Goal: Task Accomplishment & Management: Manage account settings

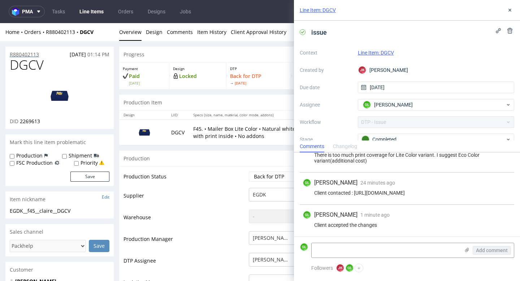
click at [26, 55] on p "R880402113" at bounding box center [24, 54] width 29 height 7
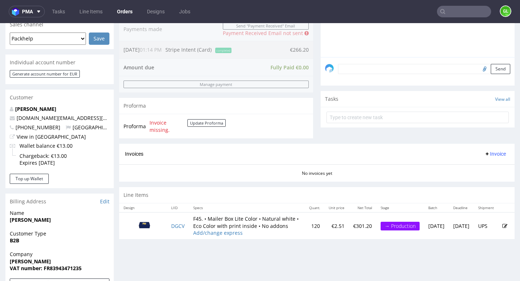
scroll to position [194, 0]
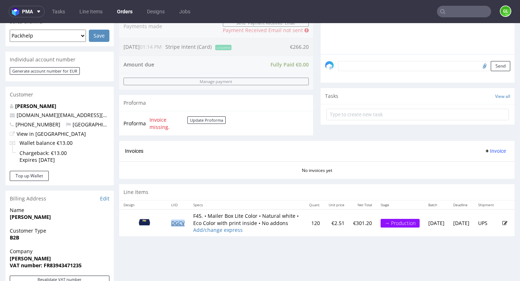
click at [182, 225] on link "DGCV" at bounding box center [177, 223] width 13 height 7
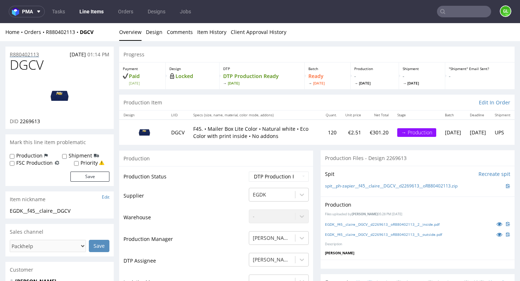
click at [29, 53] on p "R880402113" at bounding box center [24, 54] width 29 height 7
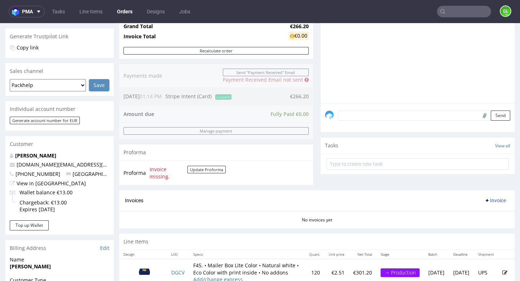
scroll to position [179, 0]
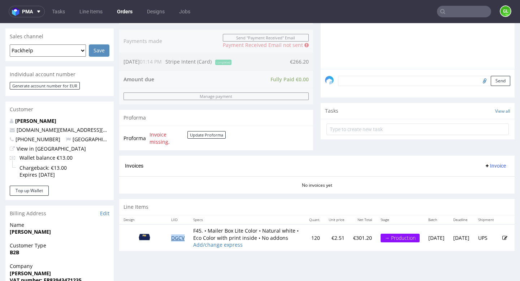
click at [178, 241] on link "DGCV" at bounding box center [177, 237] width 13 height 7
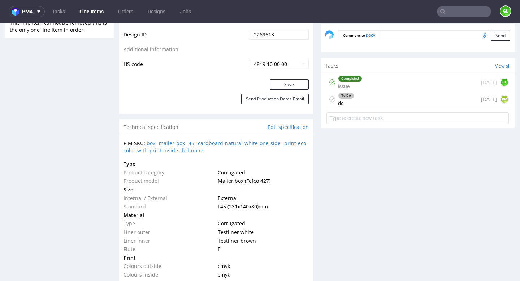
scroll to position [411, 0]
click at [397, 101] on div "To Do dc 1 day ago KM" at bounding box center [417, 99] width 182 height 17
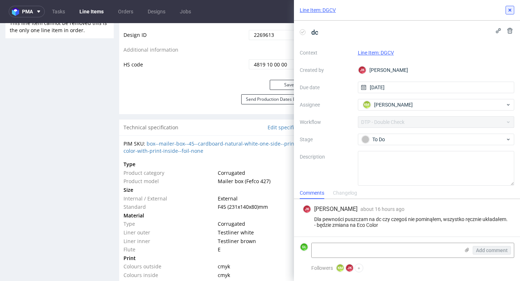
click at [510, 12] on icon at bounding box center [510, 10] width 6 height 6
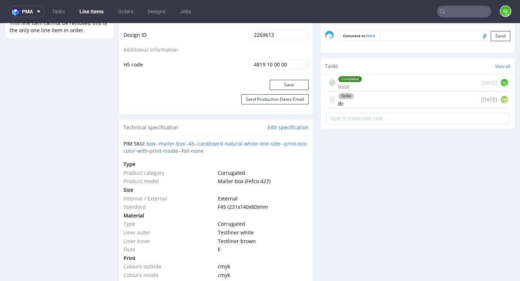
click at [391, 85] on div "Completed issue 2 days ago GL" at bounding box center [417, 82] width 182 height 17
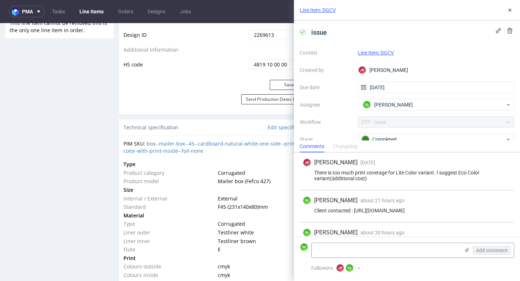
scroll to position [23, 0]
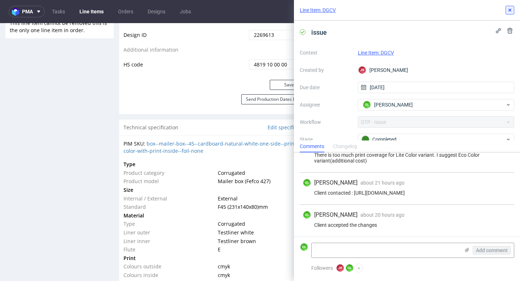
click at [513, 10] on button at bounding box center [510, 10] width 9 height 9
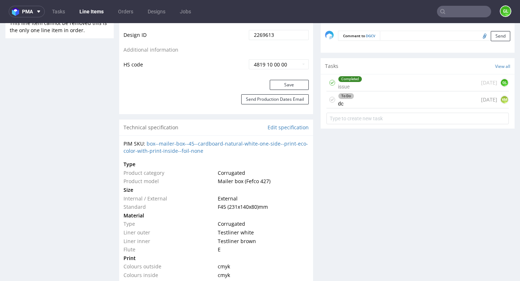
click at [365, 102] on div "To Do dc 1 day ago KM" at bounding box center [417, 99] width 182 height 17
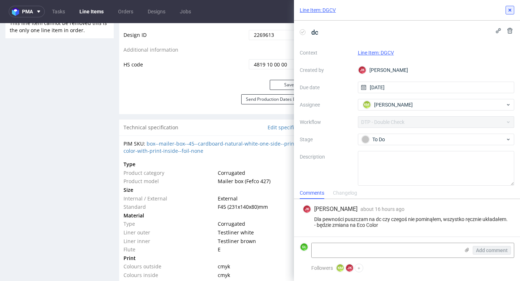
click at [507, 11] on icon at bounding box center [510, 10] width 6 height 6
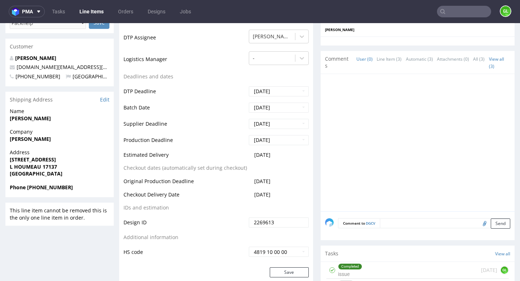
scroll to position [20, 0]
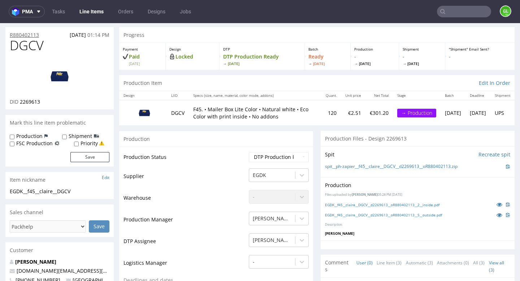
click at [30, 31] on p "R880402113" at bounding box center [24, 34] width 29 height 7
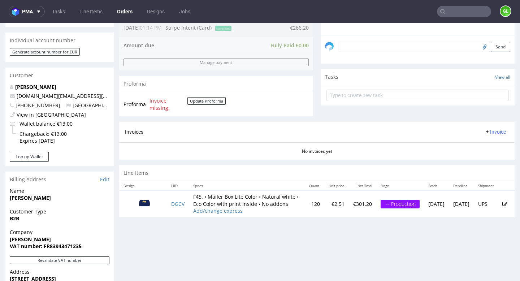
scroll to position [219, 0]
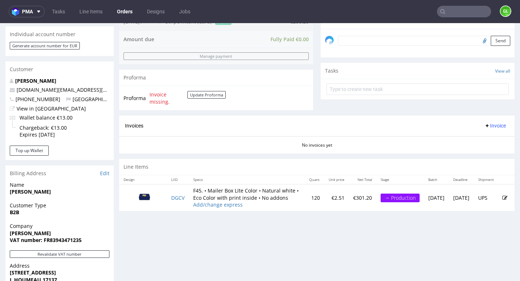
click at [502, 200] on icon at bounding box center [504, 197] width 5 height 5
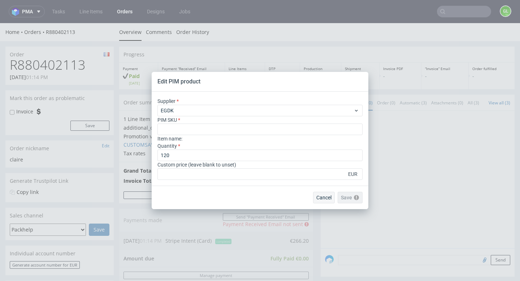
click at [325, 198] on span "Cancel" at bounding box center [323, 197] width 15 height 5
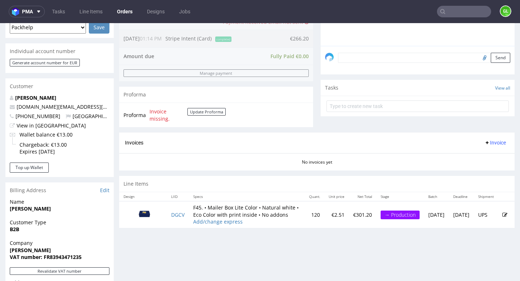
scroll to position [201, 0]
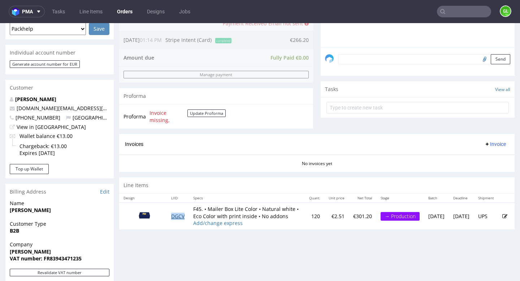
click at [171, 219] on link "DGCV" at bounding box center [177, 216] width 13 height 7
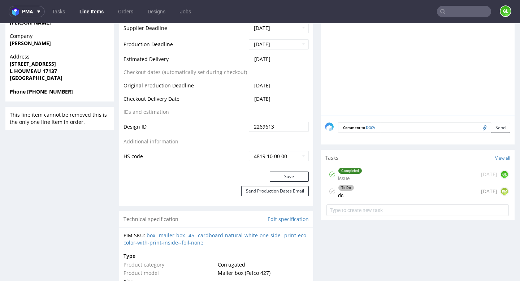
scroll to position [348, 0]
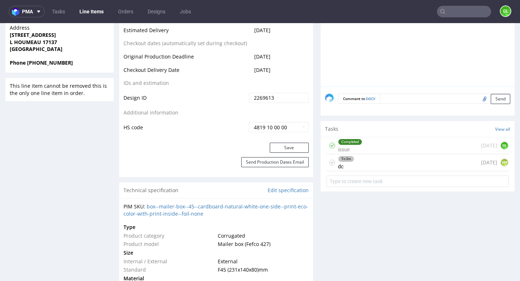
click at [401, 152] on div "Completed issue 2 days ago GL" at bounding box center [417, 145] width 182 height 17
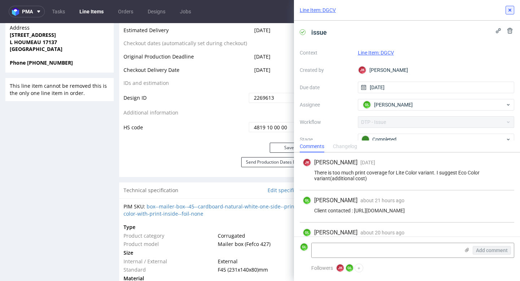
click at [510, 8] on icon at bounding box center [510, 10] width 6 height 6
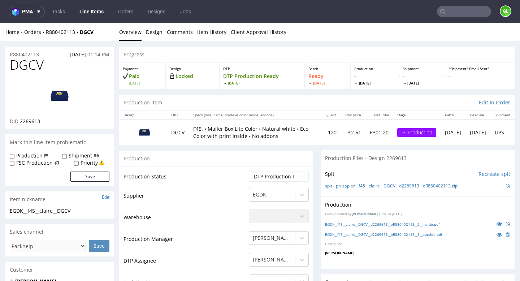
click at [24, 55] on p "R880402113" at bounding box center [24, 54] width 29 height 7
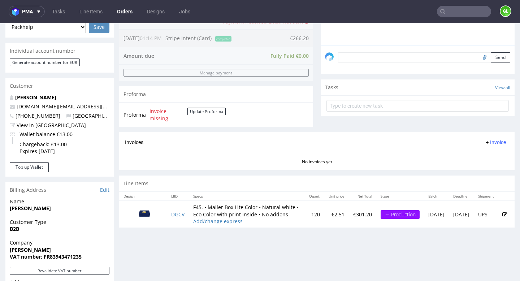
scroll to position [202, 0]
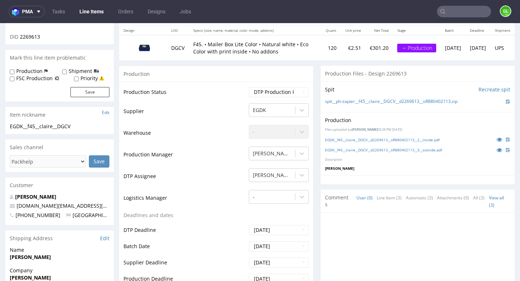
scroll to position [93, 0]
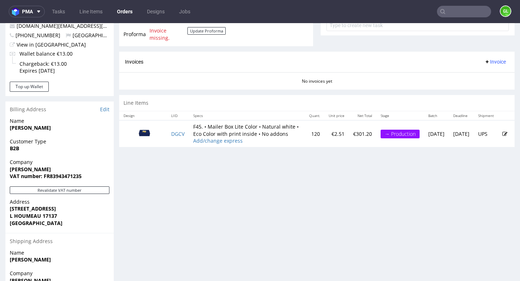
scroll to position [369, 0]
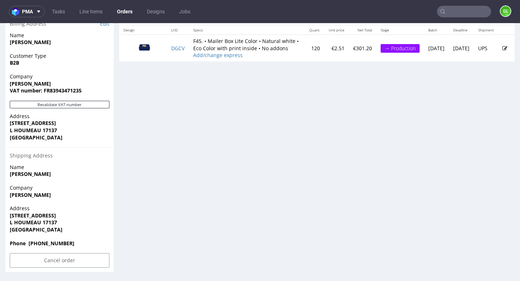
click at [502, 51] on icon at bounding box center [504, 48] width 5 height 5
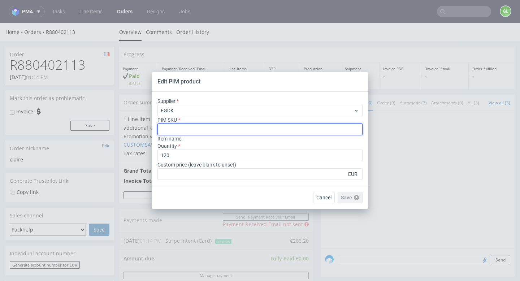
click at [213, 130] on input "text" at bounding box center [259, 130] width 205 height 12
paste input "box--mailer-box--45--cardboard-white-one-side--print-eco-color-with-print-insid…"
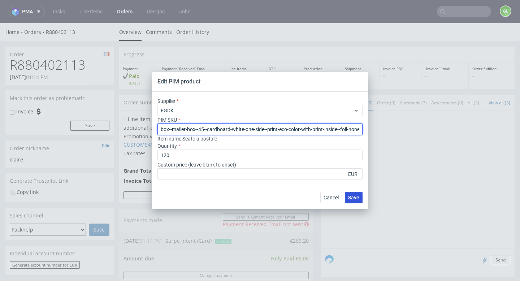
type input "box--mailer-box--45--cardboard-white-one-side--print-eco-color-with-print-insid…"
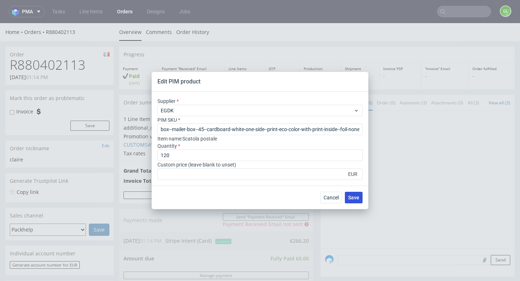
click at [355, 197] on span "Save" at bounding box center [353, 197] width 11 height 5
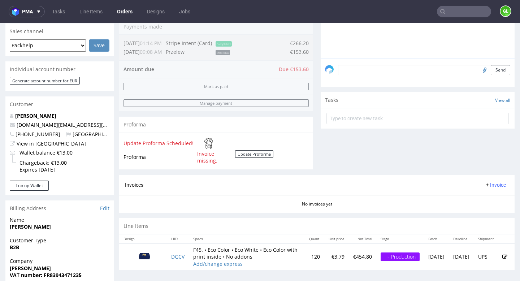
scroll to position [182, 0]
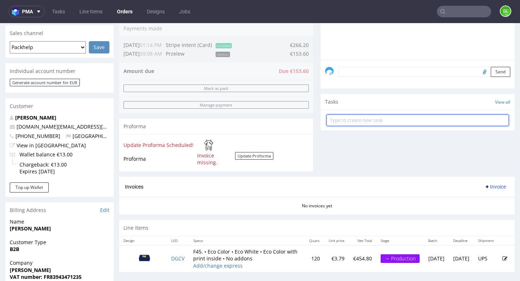
click at [364, 126] on input "text" at bounding box center [417, 120] width 182 height 12
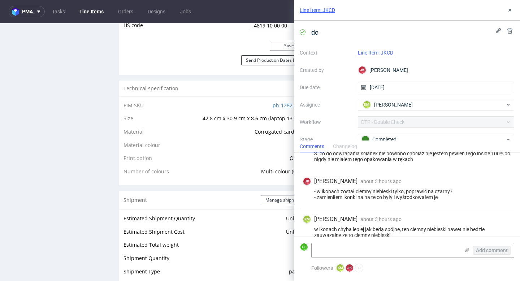
scroll to position [60, 0]
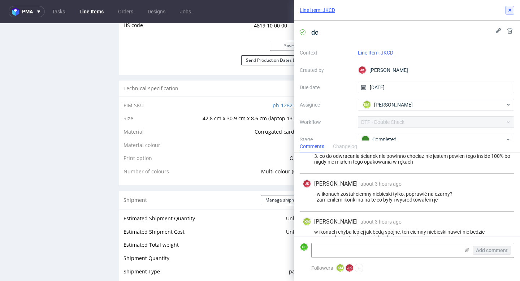
click at [507, 12] on icon at bounding box center [510, 10] width 6 height 6
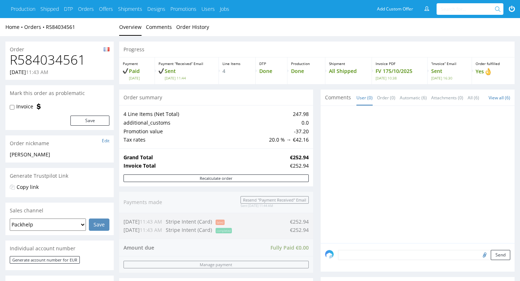
click at [458, 9] on input "text" at bounding box center [468, 9] width 55 height 12
paste input "R592498958"
type input "R592498958"
click at [14, 27] on link "Home" at bounding box center [14, 26] width 19 height 7
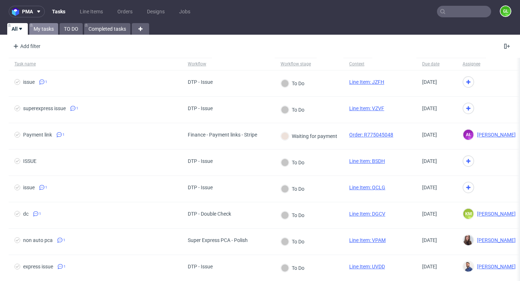
click at [51, 31] on link "My tasks" at bounding box center [43, 29] width 29 height 12
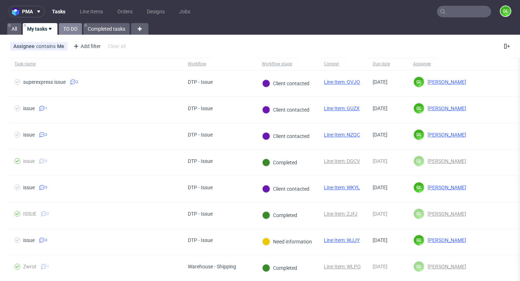
click at [73, 30] on link "TO DO" at bounding box center [70, 29] width 23 height 12
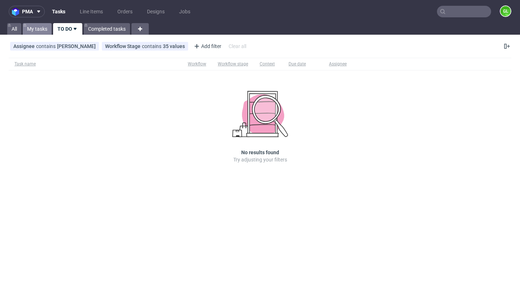
click at [43, 29] on link "My tasks" at bounding box center [37, 29] width 29 height 12
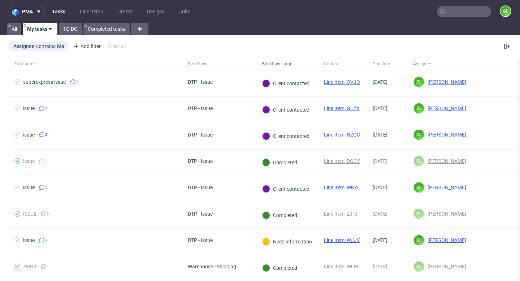
click at [278, 62] on div "Workflow stage" at bounding box center [277, 64] width 30 height 6
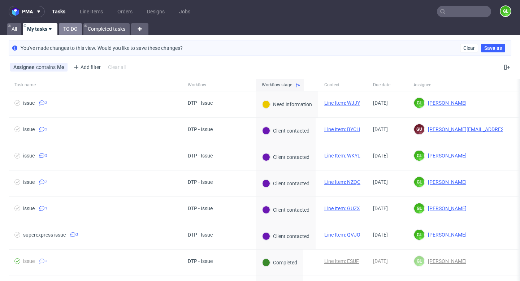
click at [73, 29] on link "TO DO" at bounding box center [70, 29] width 23 height 12
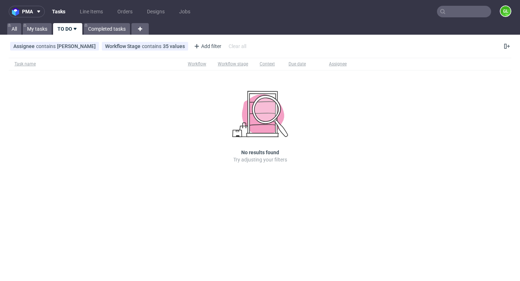
click at [460, 7] on input "text" at bounding box center [464, 12] width 54 height 12
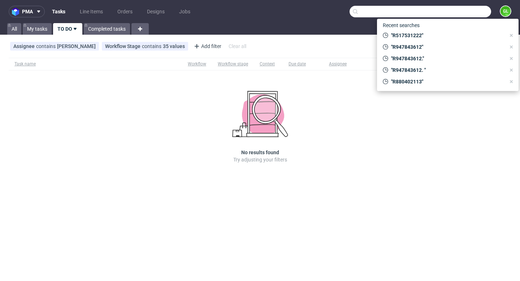
paste input "R592498958"
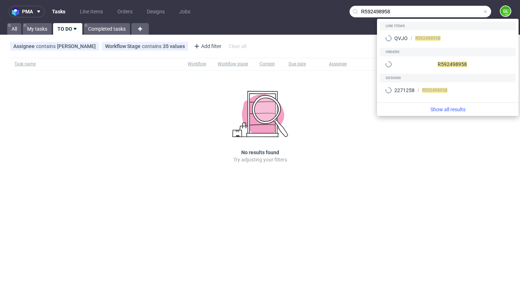
type input "R592498958"
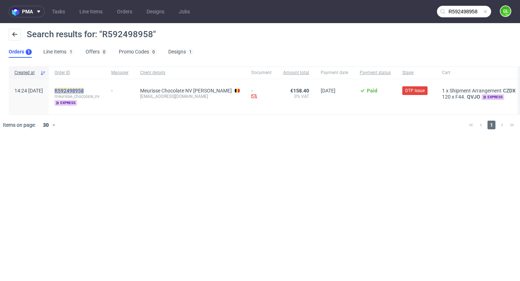
click at [84, 91] on mark "R592498958" at bounding box center [69, 91] width 29 height 6
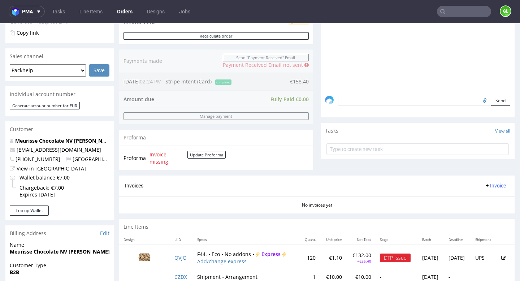
scroll to position [339, 0]
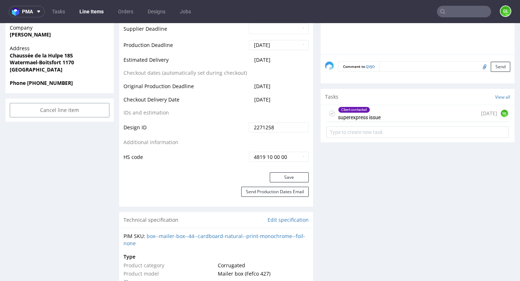
scroll to position [360, 0]
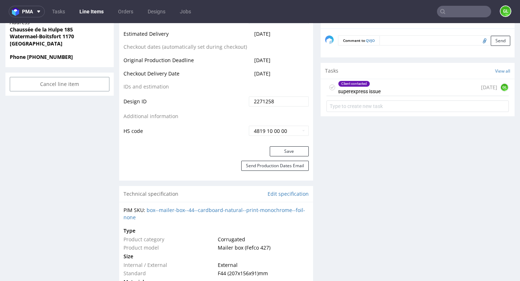
click at [394, 86] on div "Client contacted superexpress issue 2 days ago GL" at bounding box center [417, 87] width 182 height 17
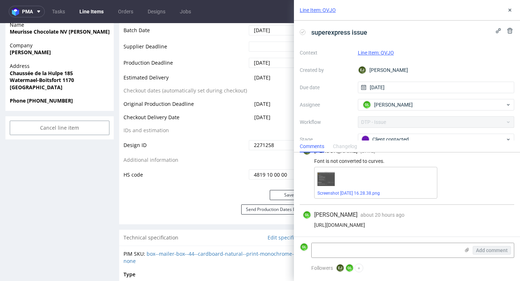
scroll to position [359, 0]
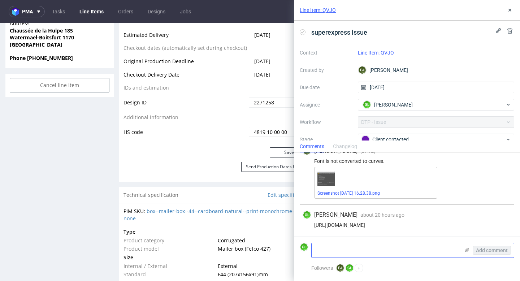
click at [464, 250] on icon at bounding box center [467, 250] width 6 height 6
click at [0, 0] on input "file" at bounding box center [0, 0] width 0 height 0
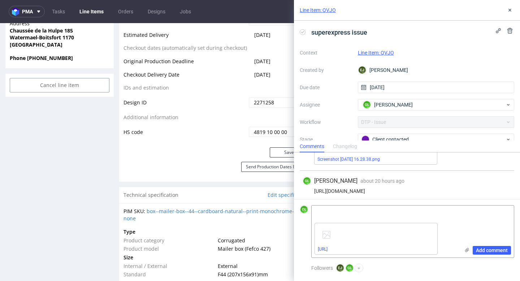
scroll to position [49, 0]
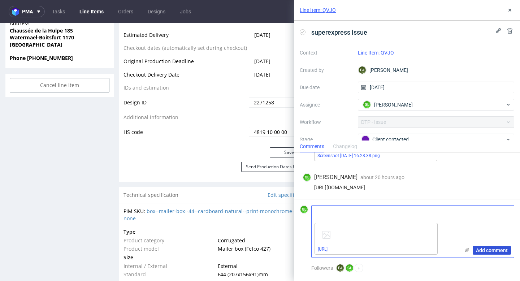
click at [488, 250] on span "Add comment" at bounding box center [492, 250] width 32 height 5
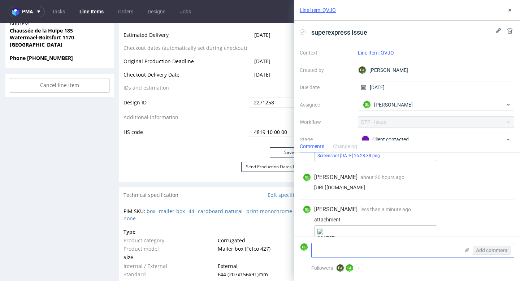
scroll to position [75, 0]
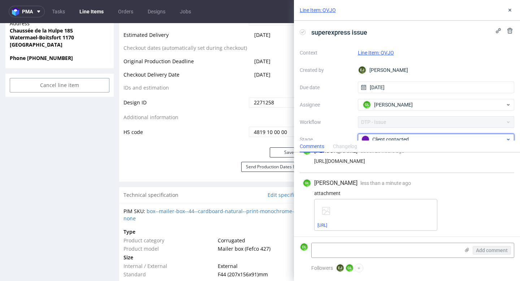
click at [437, 140] on div "Client contacted" at bounding box center [433, 139] width 144 height 8
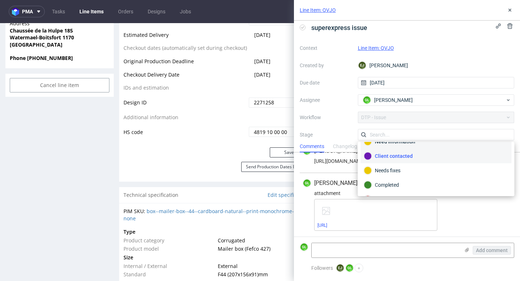
scroll to position [46, 0]
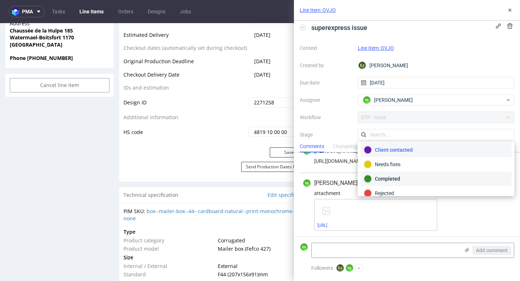
click at [397, 179] on div "Completed" at bounding box center [436, 179] width 144 height 8
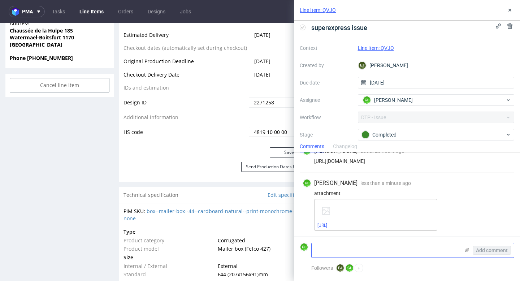
click at [346, 252] on textarea at bounding box center [386, 250] width 148 height 14
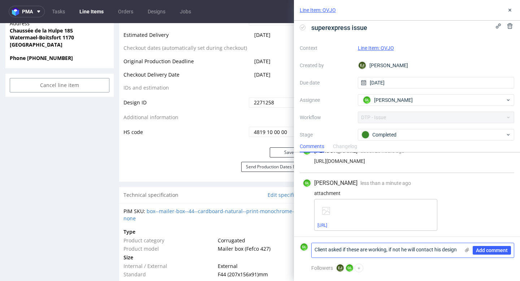
scroll to position [0, 0]
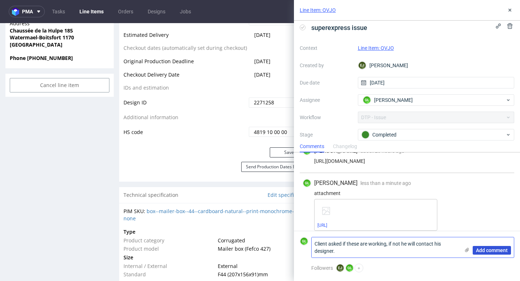
type textarea "Client asked if these are working, if not he will contact his designer."
click at [485, 251] on span "Add comment" at bounding box center [492, 250] width 32 height 5
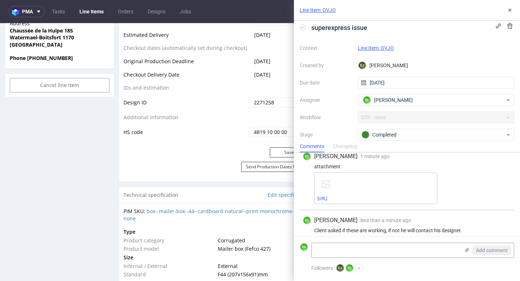
scroll to position [108, 0]
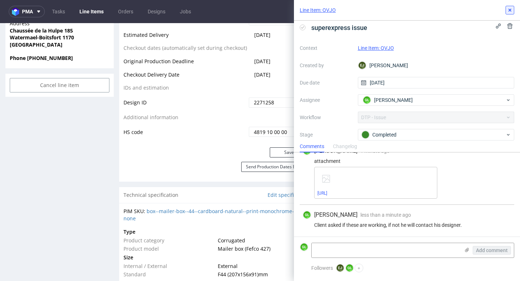
click at [509, 10] on icon at bounding box center [510, 10] width 6 height 6
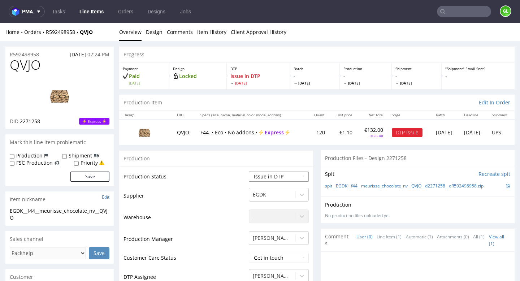
click at [270, 176] on select "Waiting for Artwork Waiting for Diecut Waiting for Mockup Waiting for DTP Waiti…" at bounding box center [279, 177] width 60 height 10
select select "back_for_dtp"
click at [249, 172] on select "Waiting for Artwork Waiting for Diecut Waiting for Mockup Waiting for DTP Waiti…" at bounding box center [279, 177] width 60 height 10
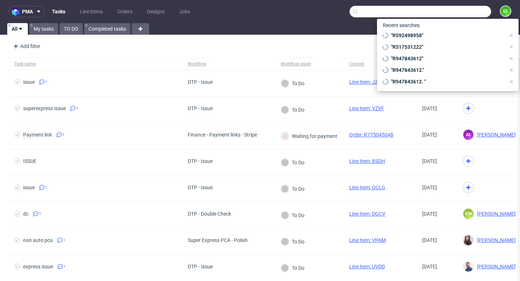
click at [468, 13] on input "text" at bounding box center [421, 12] width 142 height 12
paste input "R843523432"
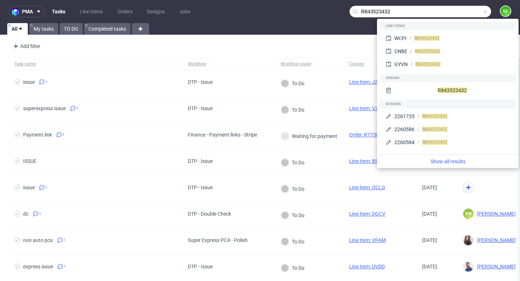
type input "R843523432"
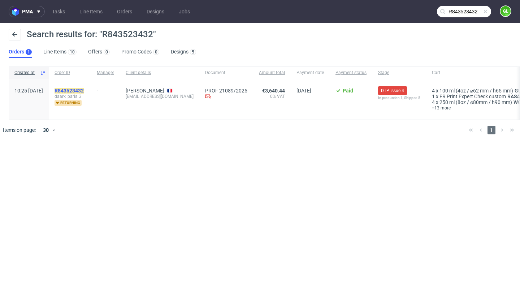
click at [84, 90] on mark "R843523432" at bounding box center [69, 91] width 29 height 6
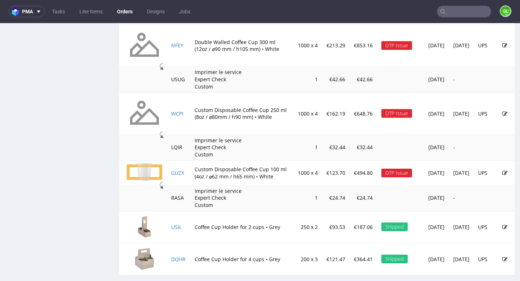
scroll to position [691, 0]
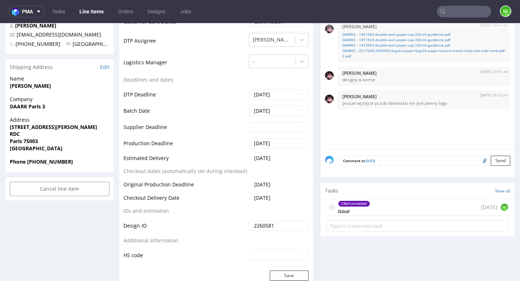
scroll to position [263, 0]
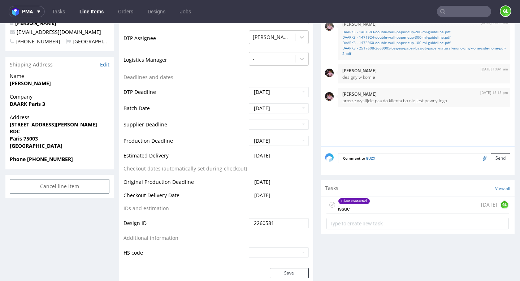
click at [391, 199] on div "Client contacted issue 2 days ago GL" at bounding box center [417, 204] width 182 height 17
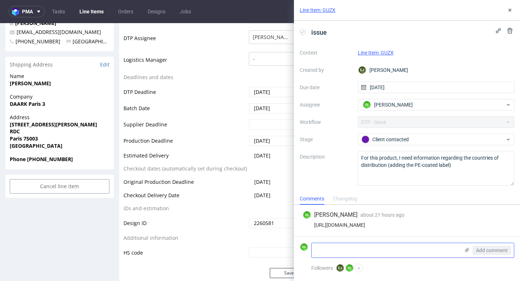
click at [367, 247] on textarea at bounding box center [386, 250] width 148 height 14
paste textarea "Le pays de distribution sera la France"
drag, startPoint x: 402, startPoint y: 251, endPoint x: 304, endPoint y: 251, distance: 97.9
click at [304, 251] on div "GL Le pays de distribution sera la France Add comment" at bounding box center [407, 250] width 215 height 15
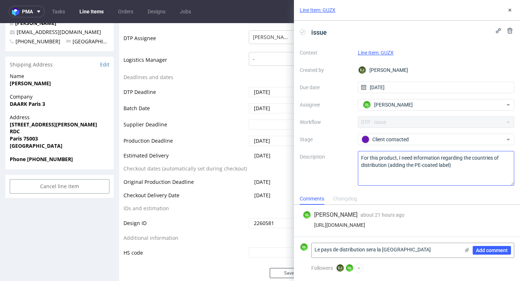
paste textarea "The country of distribution will be"
type textarea "The country of distribution will be France"
click at [491, 251] on span "Add comment" at bounding box center [492, 250] width 32 height 5
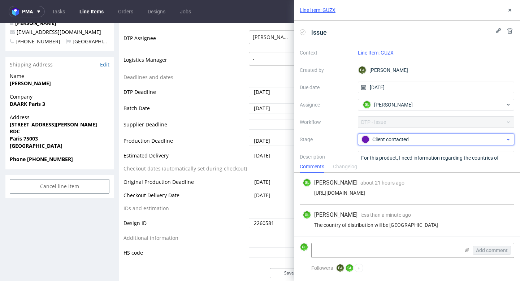
click at [474, 140] on div "Client contacted" at bounding box center [433, 139] width 144 height 8
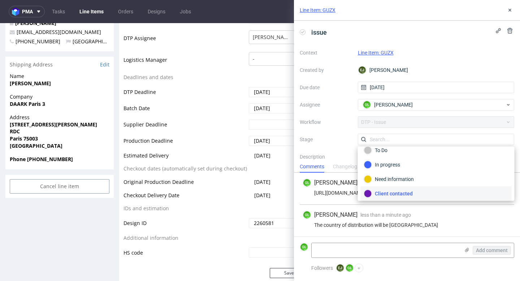
scroll to position [53, 0]
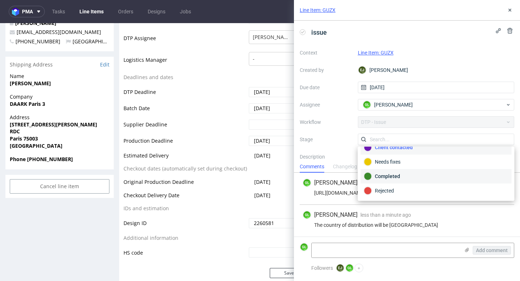
click at [408, 175] on div "Completed" at bounding box center [436, 176] width 144 height 8
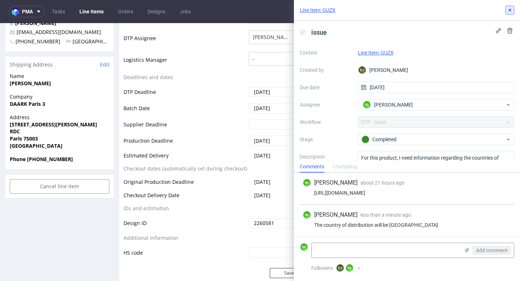
click at [508, 10] on icon at bounding box center [510, 10] width 6 height 6
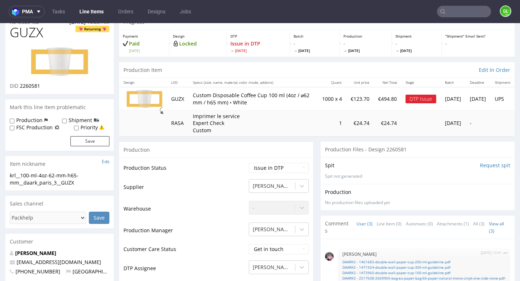
scroll to position [41, 0]
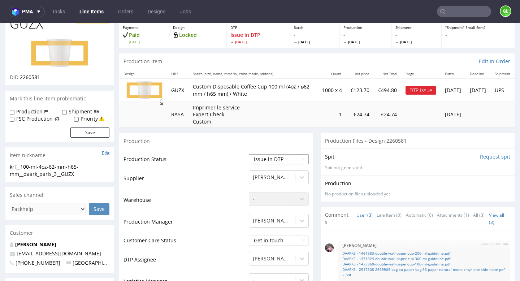
click at [297, 157] on select "Waiting for Artwork Waiting for Diecut Waiting for Mockup Waiting for DTP Waiti…" at bounding box center [279, 159] width 60 height 10
select select "back_for_dtp"
click at [249, 154] on select "Waiting for Artwork Waiting for Diecut Waiting for Mockup Waiting for DTP Waiti…" at bounding box center [279, 159] width 60 height 10
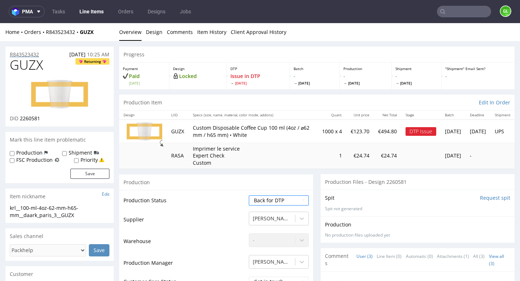
click at [27, 53] on p "R843523432" at bounding box center [24, 54] width 29 height 7
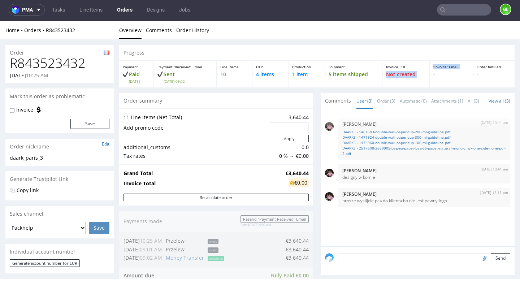
drag, startPoint x: 386, startPoint y: 74, endPoint x: 427, endPoint y: 74, distance: 41.5
click at [427, 74] on div "Payment Paid Wed 01 Oct Payment “Received” Email Sent Wed 1 Oct 09:02 Line Item…" at bounding box center [316, 74] width 395 height 27
click at [453, 15] on nav "pma Tasks Line Items Orders Designs Jobs GL" at bounding box center [260, 9] width 520 height 23
click at [452, 9] on input "text" at bounding box center [464, 10] width 54 height 12
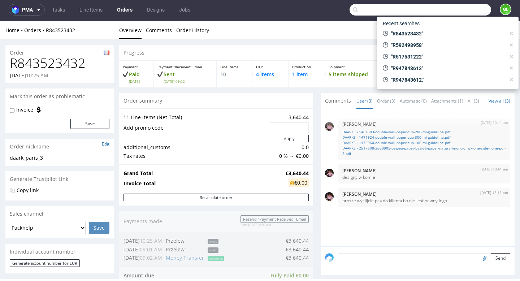
paste input "R730269868"
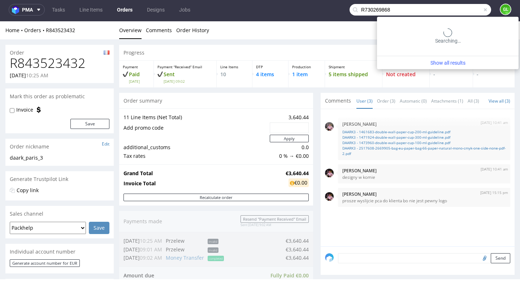
type input "R730269868"
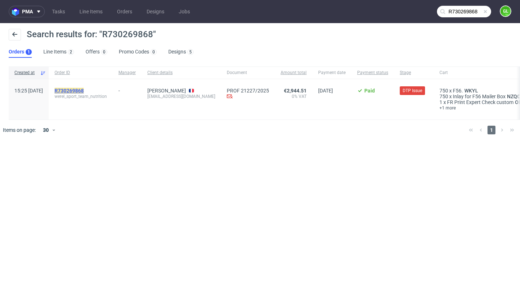
click at [84, 92] on mark "R730269868" at bounding box center [69, 91] width 29 height 6
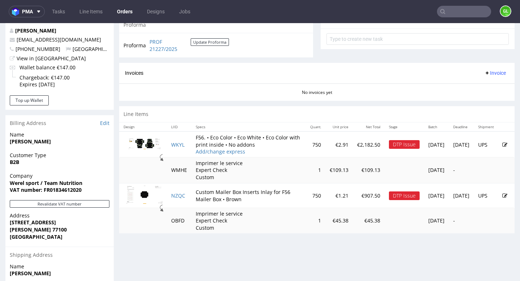
scroll to position [272, 0]
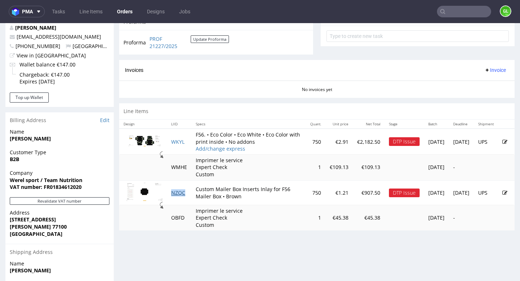
click at [181, 196] on link "NZQC" at bounding box center [178, 192] width 14 height 7
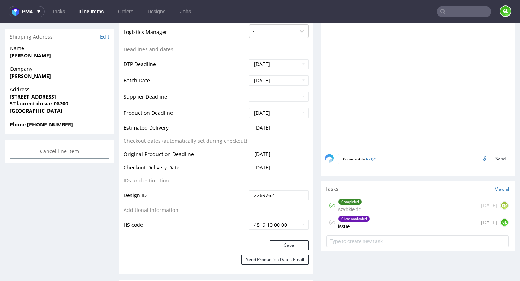
scroll to position [291, 0]
click at [393, 224] on div "Client contacted issue 2 days ago GL" at bounding box center [417, 221] width 182 height 17
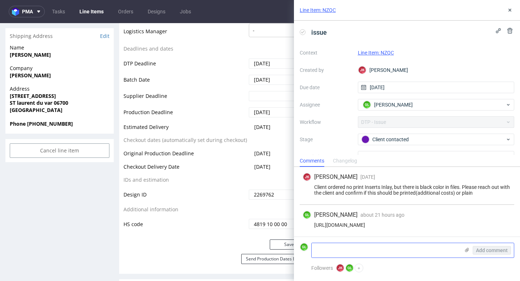
click at [338, 247] on textarea at bounding box center [386, 250] width 148 height 14
paste textarea "I confirm that the inserts are simple and not printed. The important thing is t…"
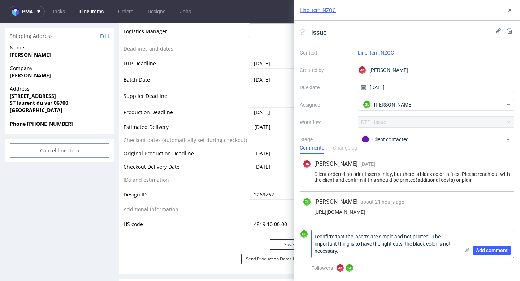
click at [314, 237] on textarea "I confirm that the inserts are simple and not printed. The important thing is t…" at bounding box center [386, 243] width 148 height 27
type textarea "Client's answer : I confirm that the inserts are simple and not printed. The im…"
click at [486, 252] on span "Add comment" at bounding box center [492, 250] width 32 height 5
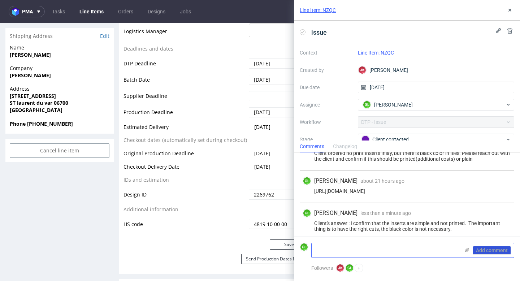
scroll to position [29, 0]
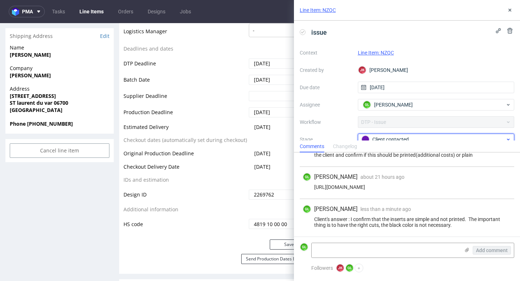
click at [420, 139] on div "Client contacted" at bounding box center [433, 139] width 144 height 8
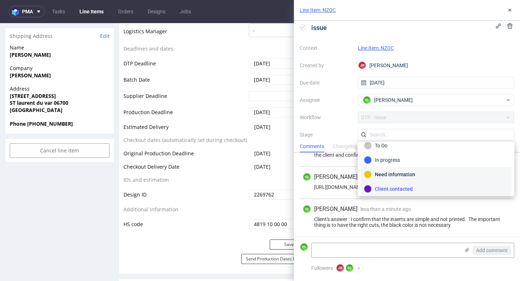
scroll to position [53, 0]
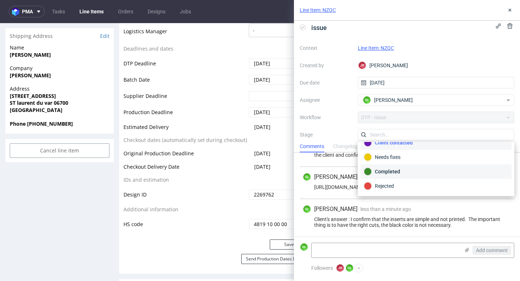
click at [399, 168] on div "Completed" at bounding box center [436, 172] width 144 height 8
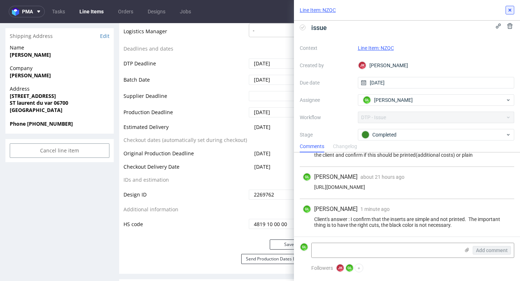
click at [511, 10] on icon at bounding box center [510, 10] width 6 height 6
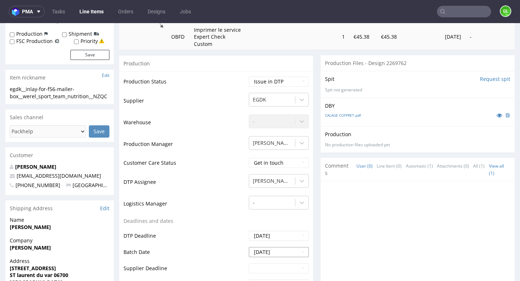
scroll to position [111, 0]
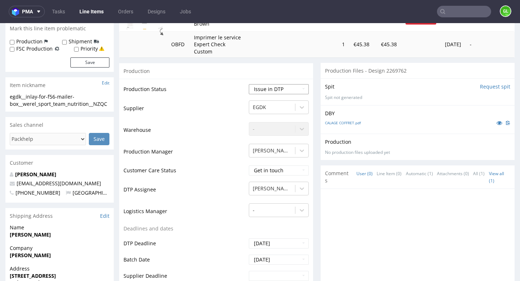
click at [288, 93] on select "Waiting for Artwork Waiting for Diecut Waiting for Mockup Waiting for DTP Waiti…" at bounding box center [279, 89] width 60 height 10
select select "back_for_dtp"
click at [249, 84] on select "Waiting for Artwork Waiting for Diecut Waiting for Mockup Waiting for DTP Waiti…" at bounding box center [279, 89] width 60 height 10
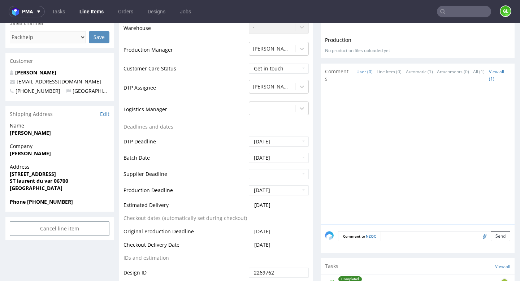
scroll to position [402, 0]
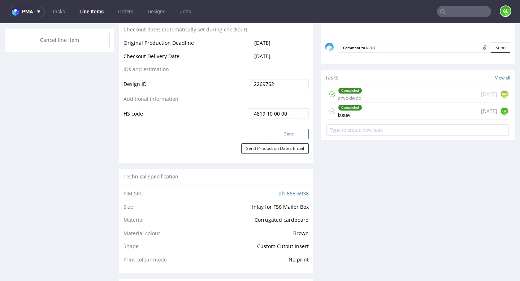
click at [292, 133] on button "Save" at bounding box center [289, 134] width 39 height 10
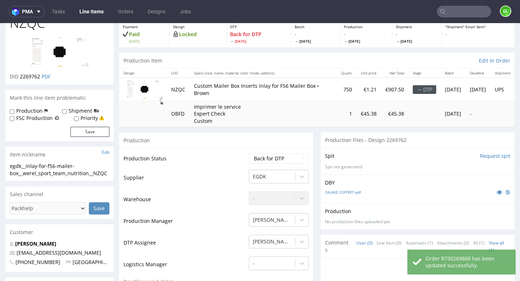
scroll to position [0, 0]
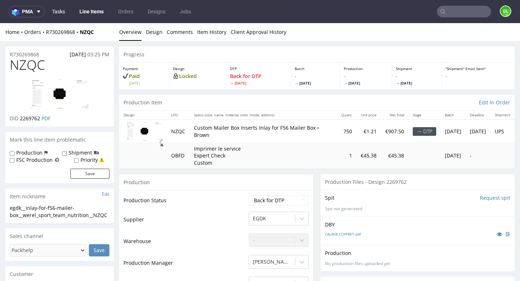
click at [59, 14] on link "Tasks" at bounding box center [59, 12] width 22 height 12
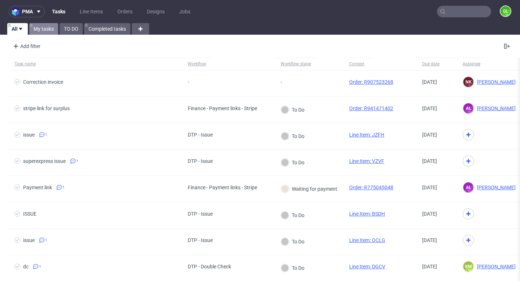
click at [44, 33] on link "My tasks" at bounding box center [43, 29] width 29 height 12
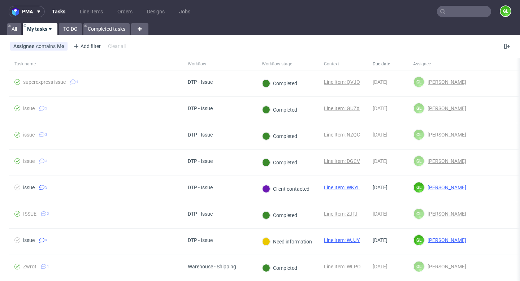
click at [385, 63] on span "Due date" at bounding box center [387, 64] width 29 height 6
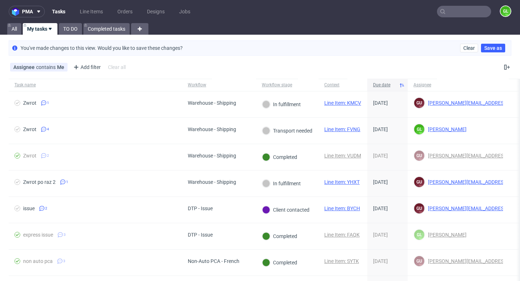
click at [381, 90] on div "Due date" at bounding box center [387, 85] width 40 height 12
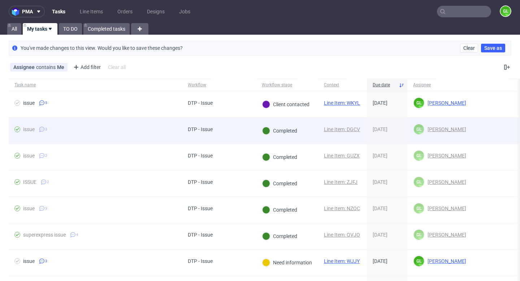
click at [119, 129] on span "issue 3" at bounding box center [95, 130] width 162 height 9
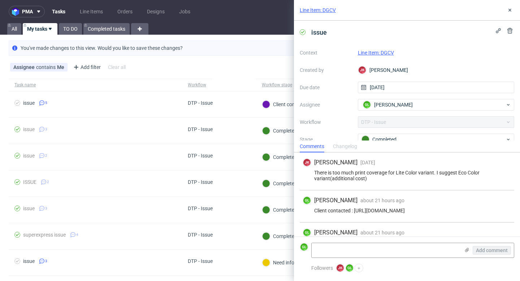
click at [379, 54] on link "Line Item: DGCV" at bounding box center [376, 53] width 36 height 6
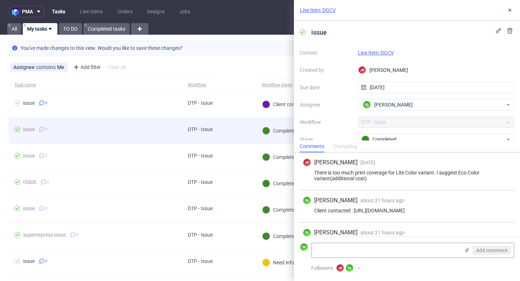
click at [180, 131] on div "issue 3" at bounding box center [95, 131] width 173 height 26
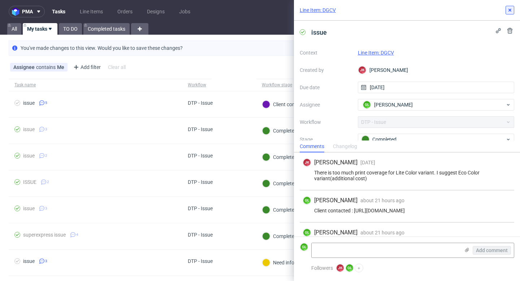
click at [507, 11] on icon at bounding box center [510, 10] width 6 height 6
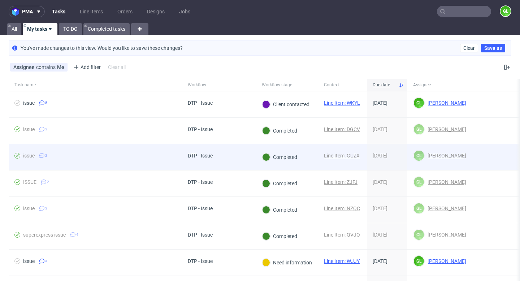
click at [240, 161] on div "DTP - Issue" at bounding box center [219, 157] width 74 height 26
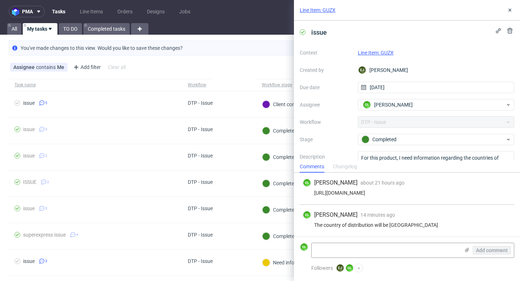
click at [381, 53] on link "Line Item: GUZX" at bounding box center [376, 53] width 36 height 6
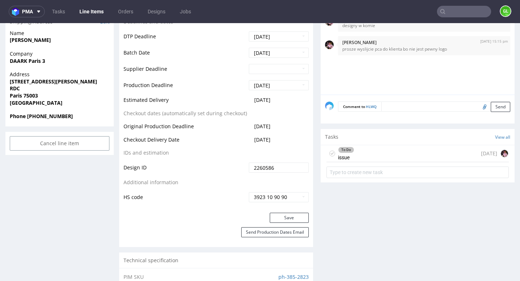
scroll to position [377, 0]
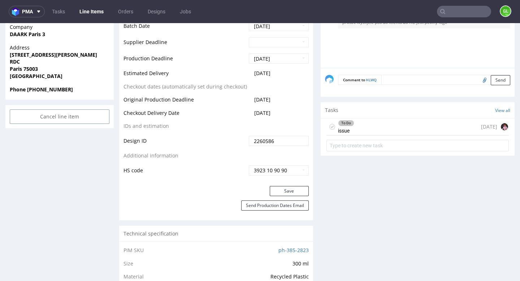
click at [369, 121] on div "To Do issue [DATE]" at bounding box center [417, 126] width 182 height 17
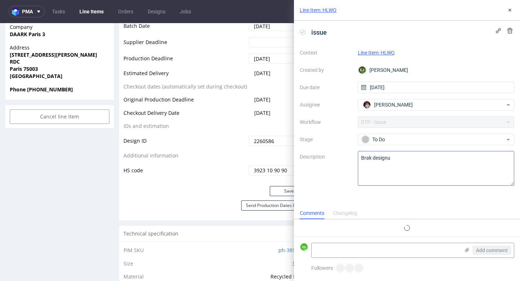
scroll to position [6, 0]
click at [508, 13] on icon at bounding box center [510, 10] width 6 height 6
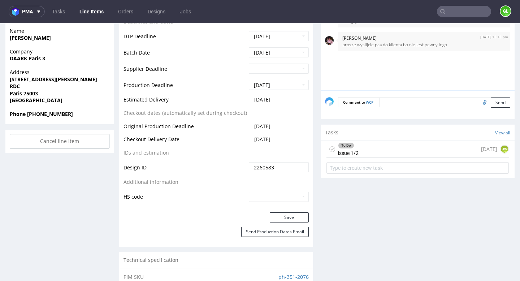
scroll to position [394, 0]
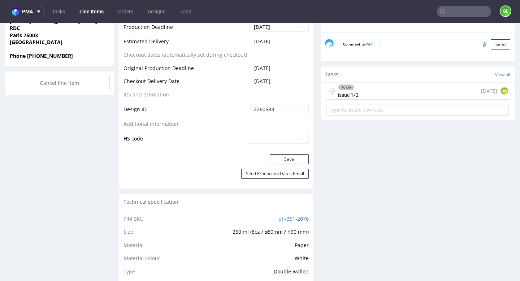
click at [395, 89] on div "To Do issue 1/2 [DATE] JW" at bounding box center [417, 91] width 182 height 17
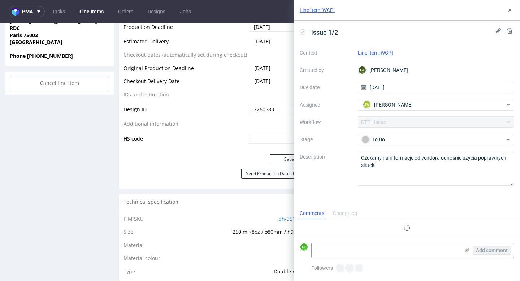
scroll to position [6, 0]
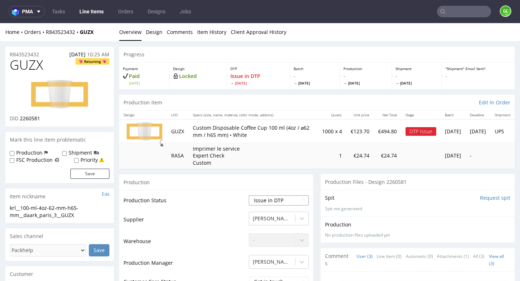
click at [295, 198] on select "Waiting for Artwork Waiting for Diecut Waiting for Mockup Waiting for DTP Waiti…" at bounding box center [279, 200] width 60 height 10
select select "back_for_dtp"
click at [249, 195] on select "Waiting for Artwork Waiting for Diecut Waiting for Mockup Waiting for DTP Waiti…" at bounding box center [279, 200] width 60 height 10
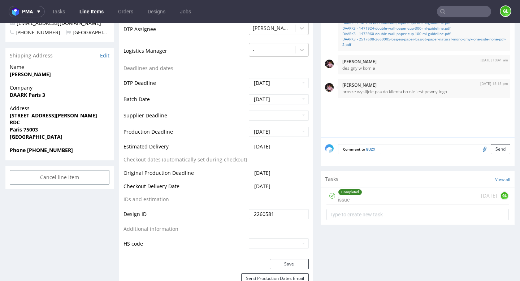
scroll to position [291, 0]
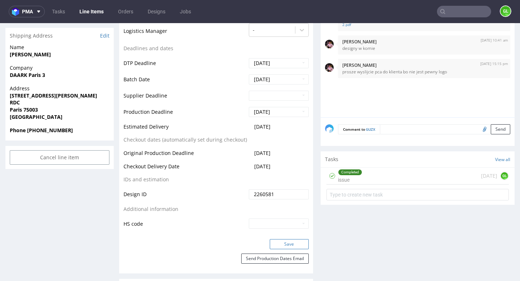
click at [288, 243] on button "Save" at bounding box center [289, 244] width 39 height 10
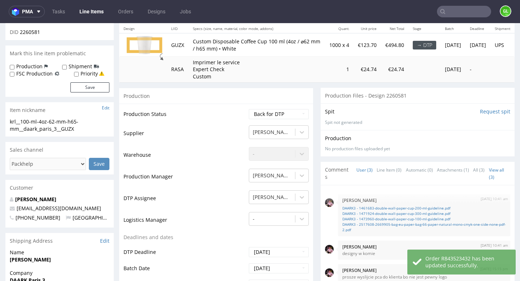
scroll to position [0, 0]
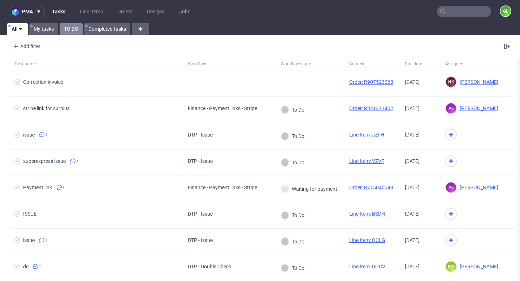
click at [73, 30] on link "TO DO" at bounding box center [71, 29] width 23 height 12
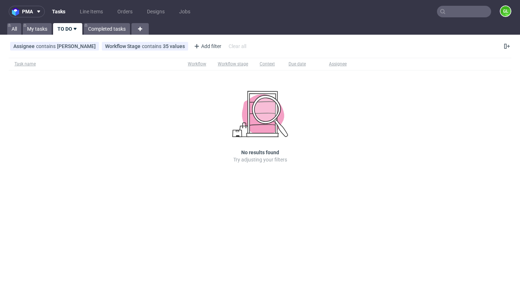
click at [475, 15] on input "text" at bounding box center [464, 12] width 54 height 12
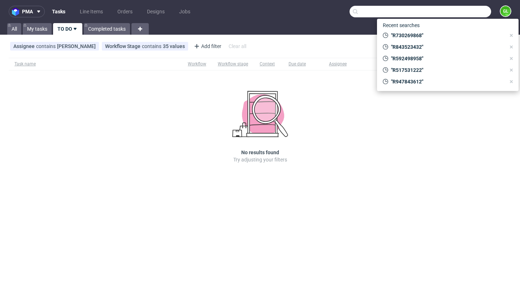
paste input "R730269868"
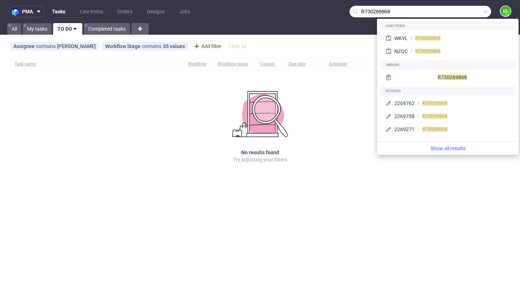
type input "R730269868"
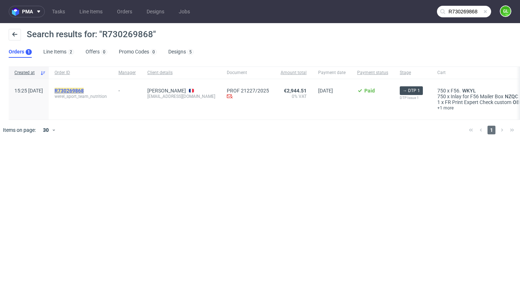
click at [78, 91] on mark "R730269868" at bounding box center [69, 91] width 29 height 6
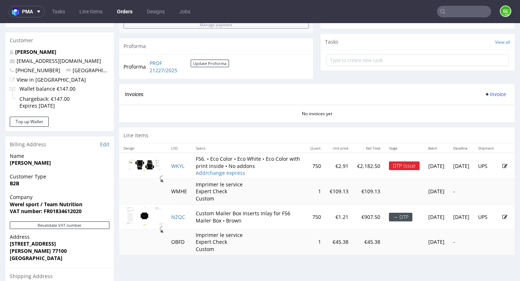
scroll to position [266, 0]
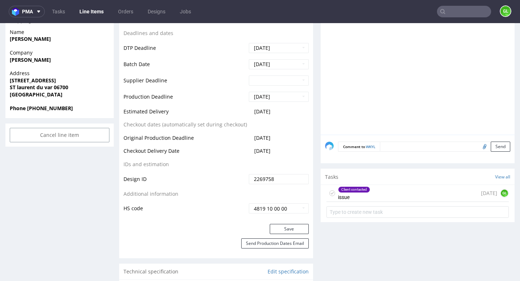
scroll to position [321, 0]
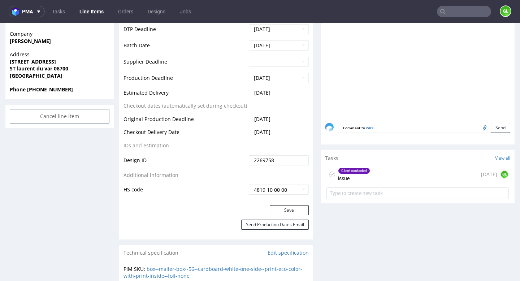
click at [366, 179] on div "Client contacted issue" at bounding box center [354, 174] width 32 height 17
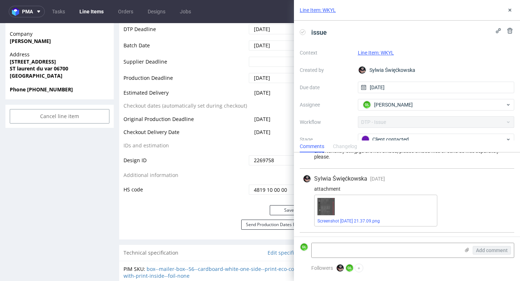
scroll to position [180, 0]
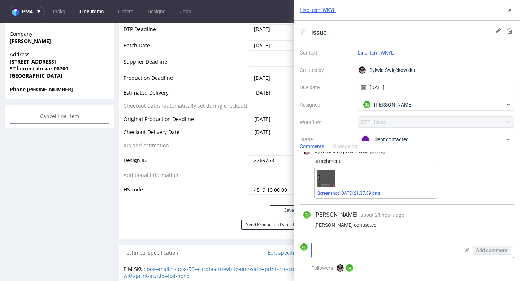
click at [466, 250] on use at bounding box center [467, 250] width 4 height 4
click at [0, 0] on input "file" at bounding box center [0, 0] width 0 height 0
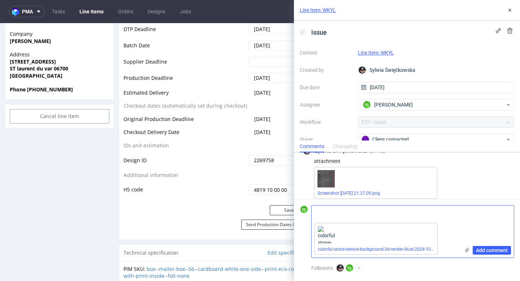
click at [468, 250] on use at bounding box center [467, 250] width 4 height 4
click at [0, 0] on input "file" at bounding box center [0, 0] width 0 height 0
click at [488, 250] on span "Add comment" at bounding box center [492, 250] width 32 height 5
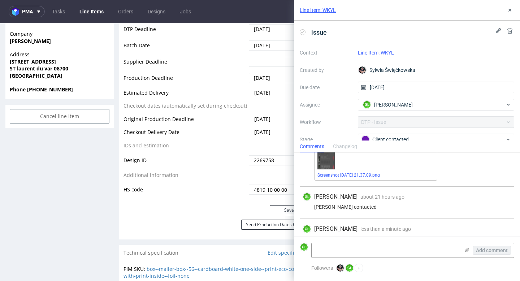
scroll to position [244, 0]
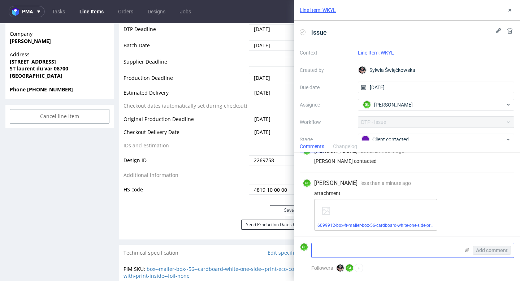
click at [468, 250] on use at bounding box center [467, 250] width 4 height 4
click at [0, 0] on input "file" at bounding box center [0, 0] width 0 height 0
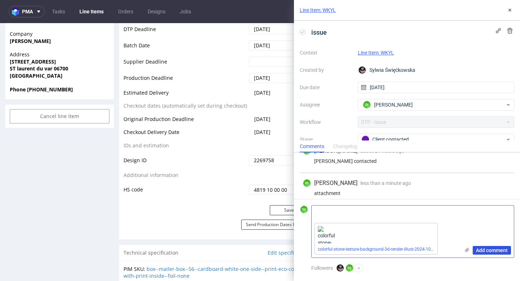
click at [480, 250] on span "Add comment" at bounding box center [492, 250] width 32 height 5
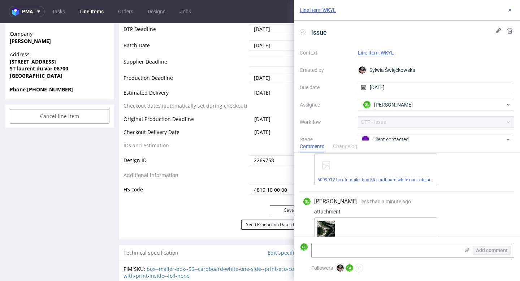
scroll to position [308, 0]
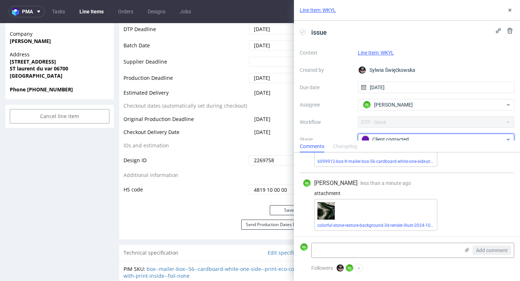
click at [459, 136] on div "Client contacted" at bounding box center [433, 139] width 144 height 8
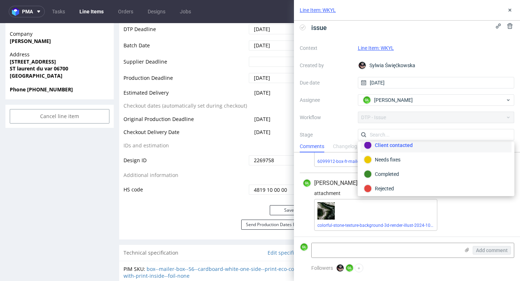
scroll to position [53, 0]
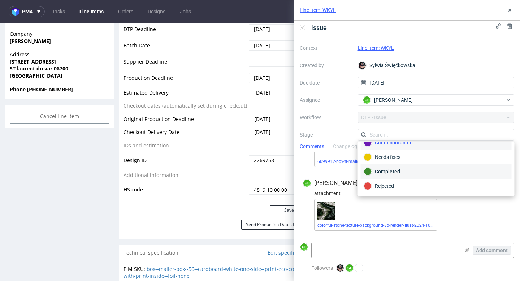
click at [400, 169] on div "Completed" at bounding box center [436, 172] width 144 height 8
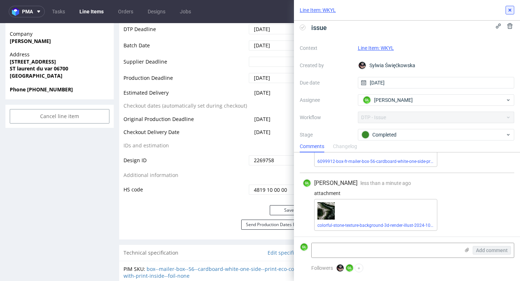
click at [512, 9] on icon at bounding box center [510, 10] width 6 height 6
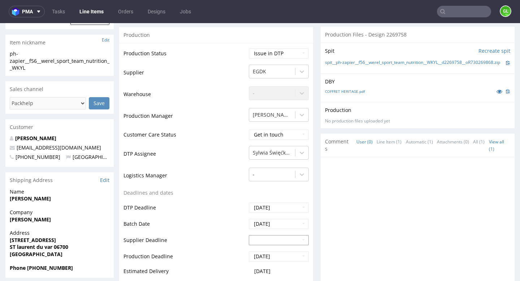
scroll to position [110, 0]
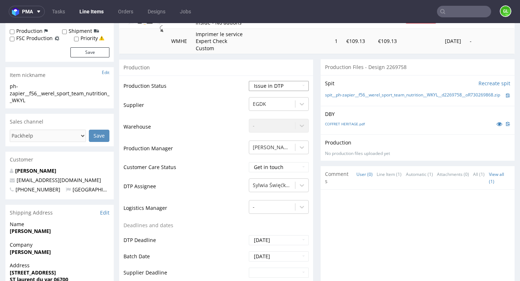
click at [289, 85] on select "Waiting for Artwork Waiting for Diecut Waiting for Mockup Waiting for DTP Waiti…" at bounding box center [279, 86] width 60 height 10
select select "back_for_dtp"
click at [249, 81] on select "Waiting for Artwork Waiting for Diecut Waiting for Mockup Waiting for DTP Waiti…" at bounding box center [279, 86] width 60 height 10
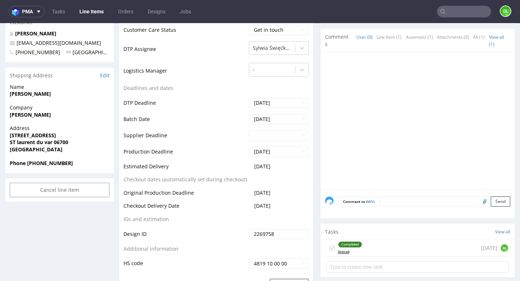
scroll to position [291, 0]
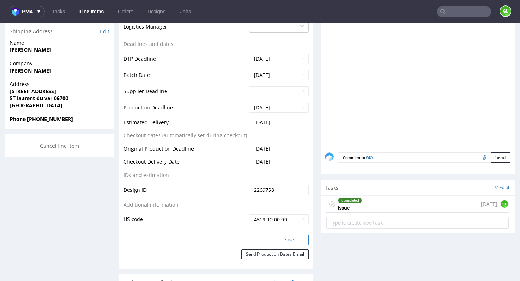
click at [282, 237] on button "Save" at bounding box center [289, 240] width 39 height 10
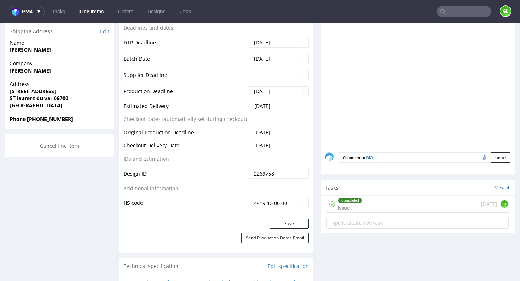
scroll to position [0, 0]
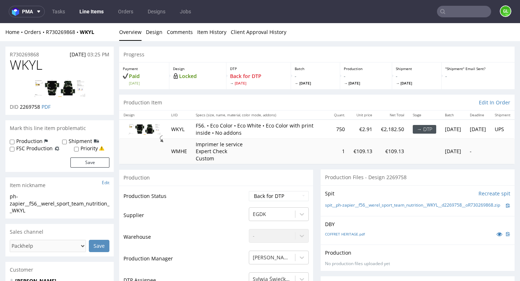
click at [454, 11] on input "text" at bounding box center [464, 12] width 54 height 12
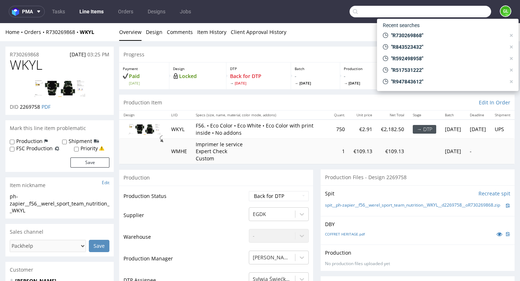
paste input "R843523432"
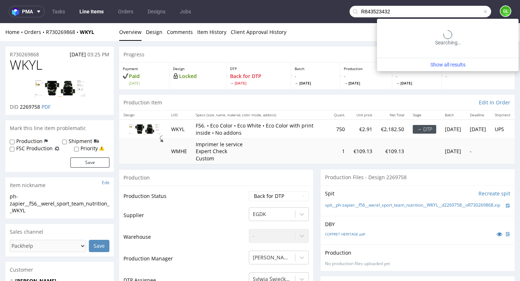
type input "R843523432"
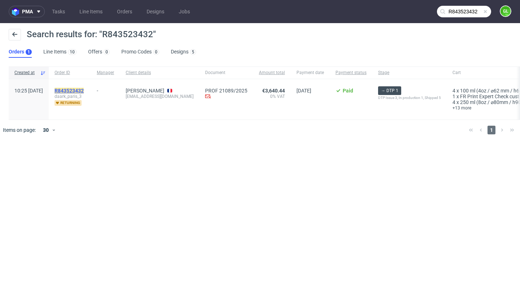
click at [84, 90] on mark "R843523432" at bounding box center [69, 91] width 29 height 6
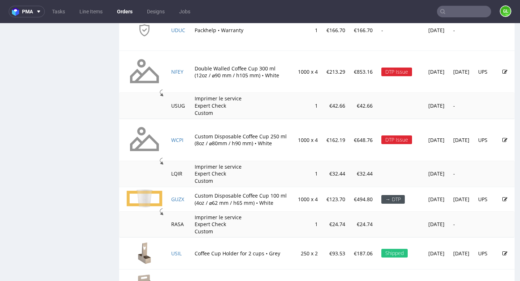
scroll to position [656, 0]
click at [178, 199] on link "GUZX" at bounding box center [177, 198] width 13 height 7
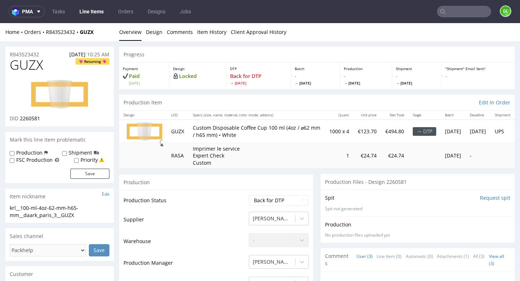
scroll to position [300, 0]
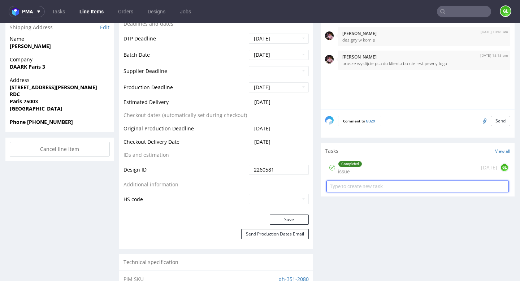
click at [372, 183] on input "text" at bounding box center [417, 187] width 182 height 12
click at [382, 169] on div "Completed issue 2 days ago GL" at bounding box center [417, 167] width 182 height 17
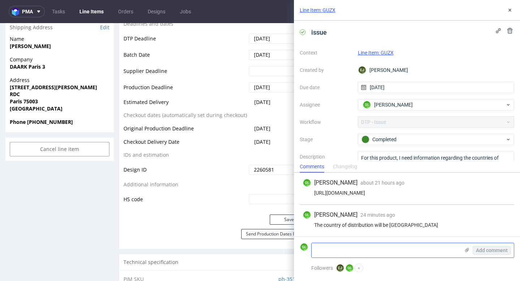
click at [358, 248] on textarea at bounding box center [386, 250] width 148 height 14
type textarea "Please snd PCA to the client"
click at [491, 251] on span "Add comment" at bounding box center [492, 250] width 32 height 5
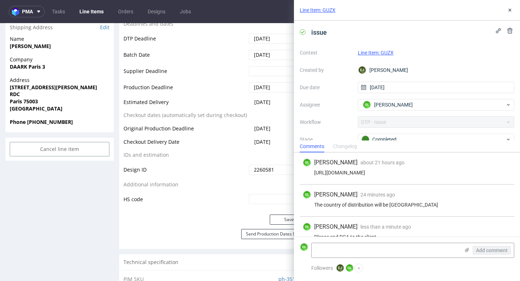
scroll to position [12, 0]
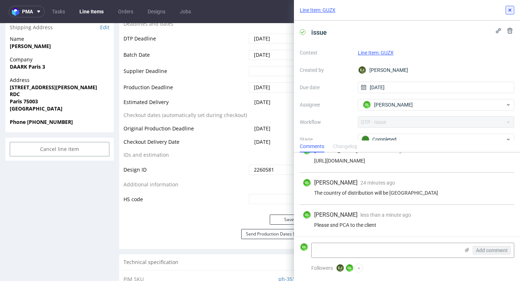
click at [508, 13] on button at bounding box center [510, 10] width 9 height 9
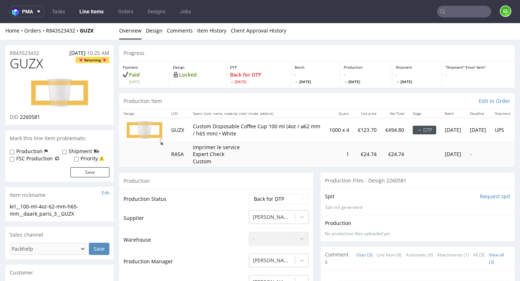
scroll to position [0, 0]
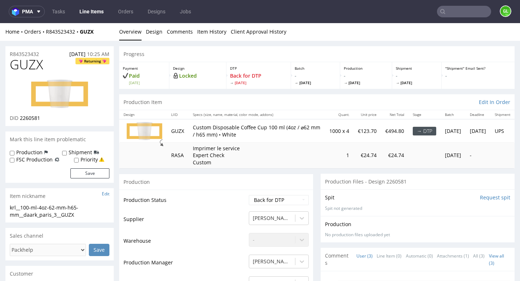
click at [445, 14] on input "text" at bounding box center [464, 12] width 54 height 12
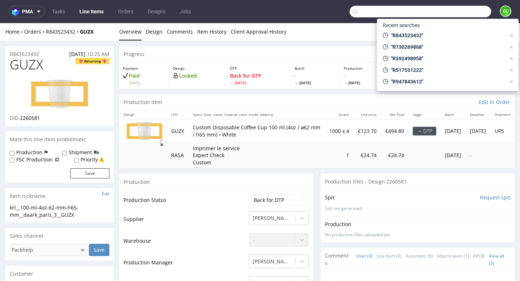
paste input "R592498958"
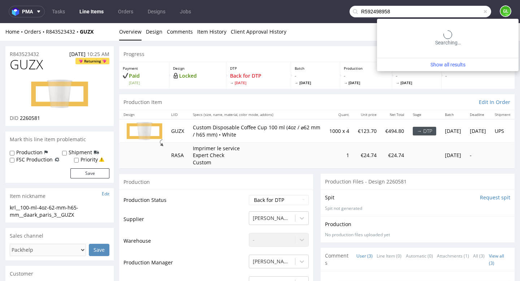
type input "R592498958"
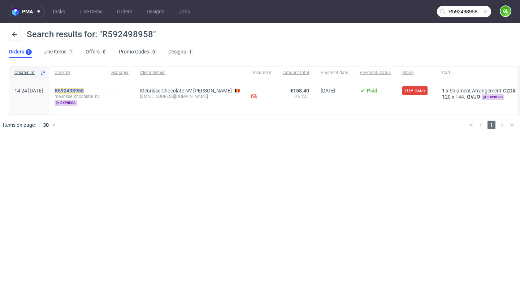
click at [84, 90] on mark "R592498958" at bounding box center [69, 91] width 29 height 6
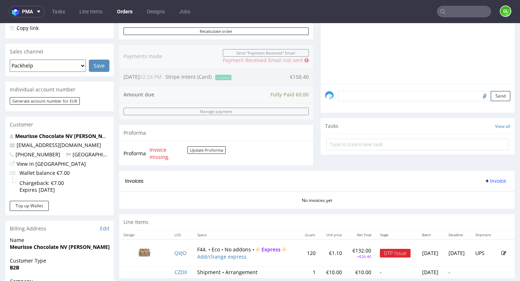
scroll to position [195, 0]
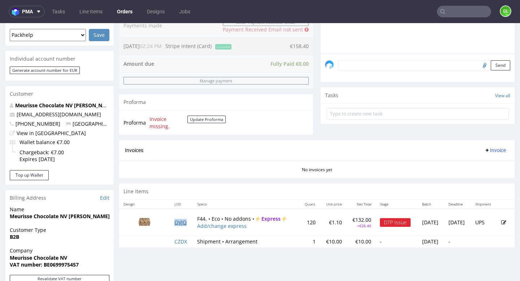
click at [176, 223] on link "QVJO" at bounding box center [180, 222] width 12 height 7
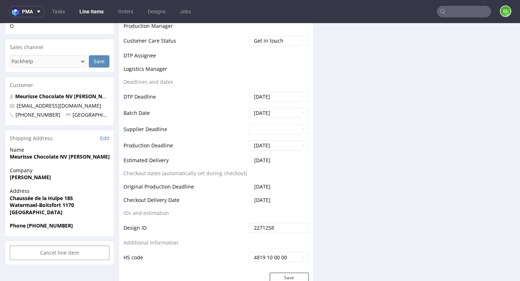
scroll to position [218, 0]
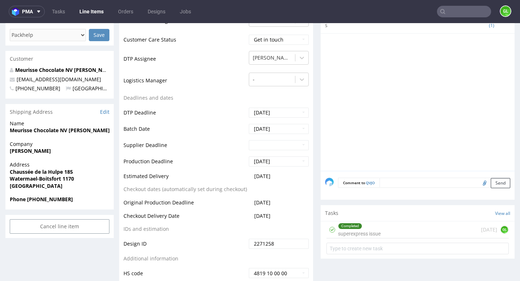
click at [393, 222] on div "Completed superexpress issue 2 days ago GL" at bounding box center [417, 229] width 182 height 17
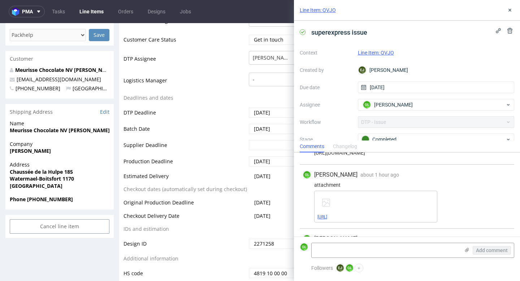
scroll to position [89, 0]
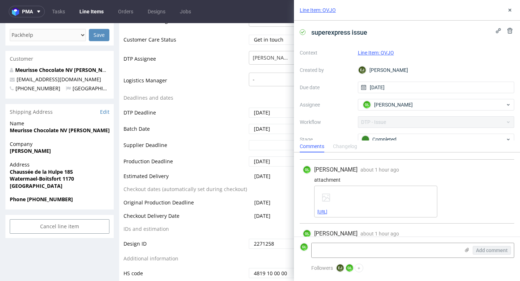
click at [327, 212] on link "2367575-box-eu-mailer-box-44-cardboard-natural-print-monochrome-foil-none-ai_2.…" at bounding box center [322, 211] width 10 height 5
click at [356, 248] on textarea at bounding box center [386, 250] width 148 height 14
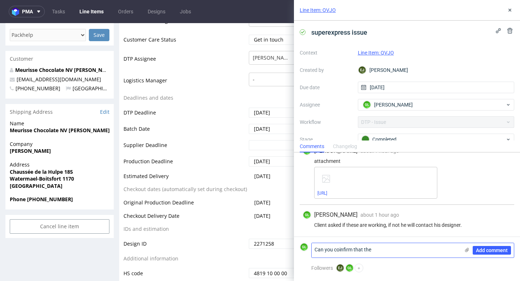
click at [341, 249] on textarea "Can you coinfirm that the" at bounding box center [386, 250] width 148 height 14
click at [386, 249] on textarea "Can you confirm that the" at bounding box center [386, 250] width 148 height 14
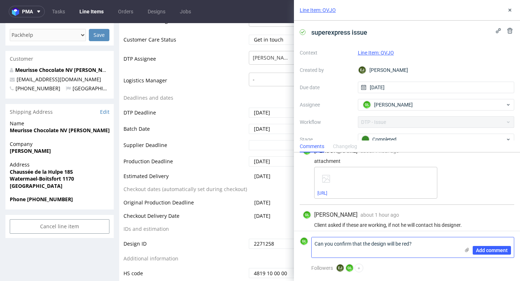
scroll to position [0, 0]
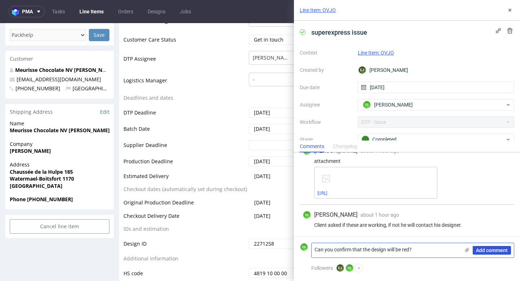
type textarea "Can you confirm that the design will be red?"
click at [492, 249] on span "Add comment" at bounding box center [492, 250] width 32 height 5
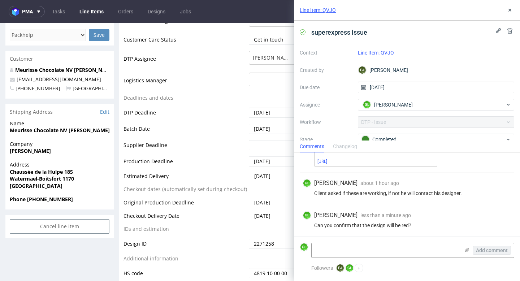
scroll to position [140, 0]
click at [512, 11] on icon at bounding box center [510, 10] width 6 height 6
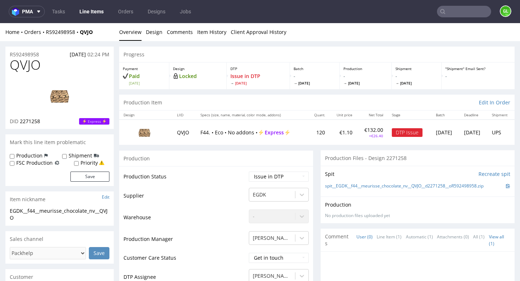
click at [459, 11] on input "text" at bounding box center [464, 12] width 54 height 12
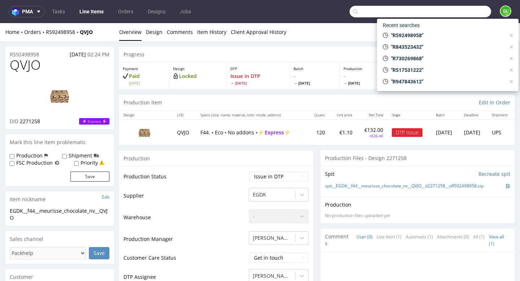
paste input "R845958722"
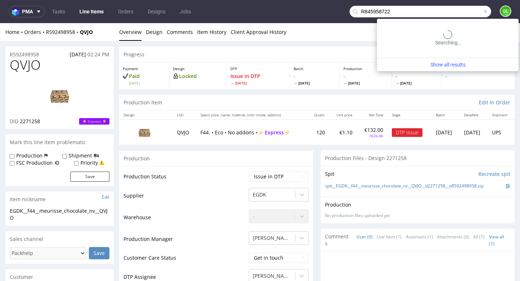
type input "R845958722"
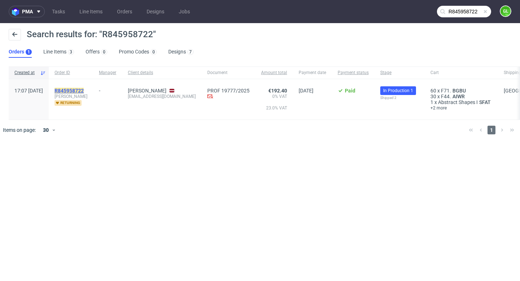
click at [84, 90] on mark "R845958722" at bounding box center [69, 91] width 29 height 6
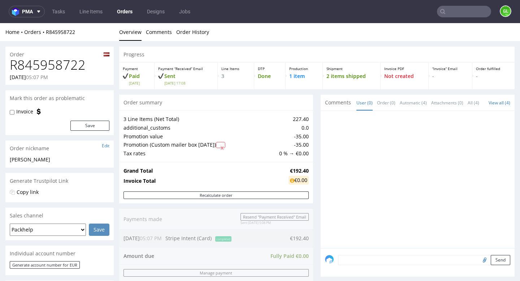
click at [452, 12] on input "text" at bounding box center [464, 12] width 54 height 12
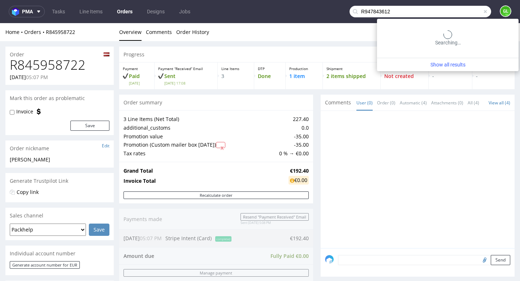
type input "R947843612"
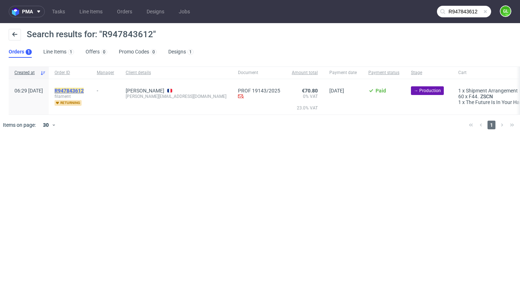
click at [84, 90] on mark "R947843612" at bounding box center [69, 91] width 29 height 6
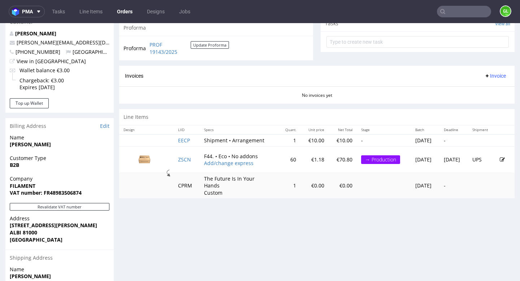
scroll to position [268, 0]
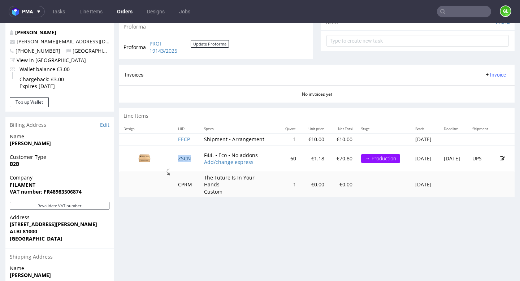
click at [184, 159] on link "ZSCN" at bounding box center [184, 158] width 13 height 7
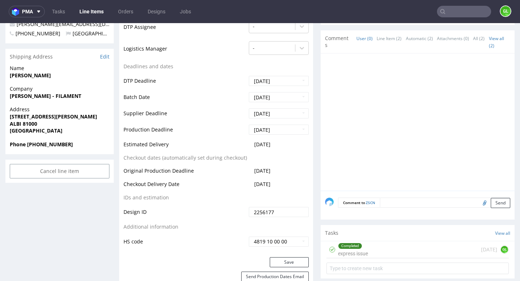
scroll to position [267, 0]
click at [476, 15] on input "text" at bounding box center [464, 12] width 54 height 12
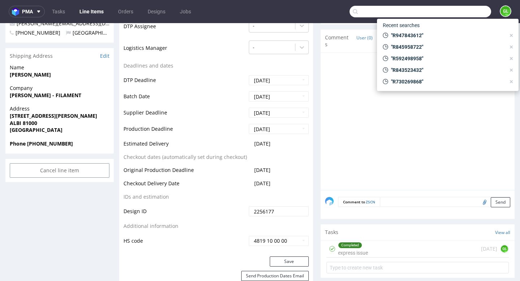
paste input "R292514097"
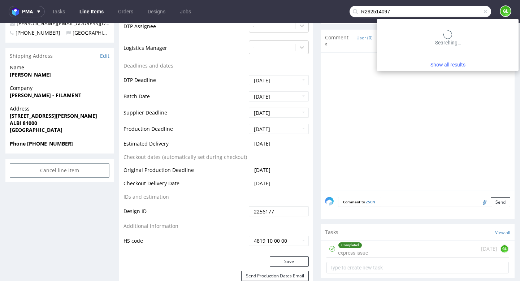
type input "R292514097"
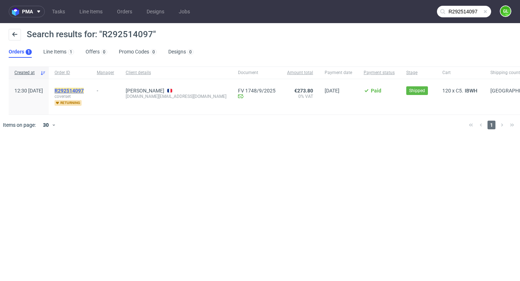
click at [84, 92] on mark "R292514097" at bounding box center [69, 91] width 29 height 6
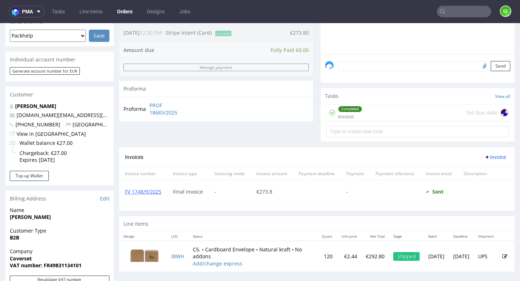
scroll to position [196, 0]
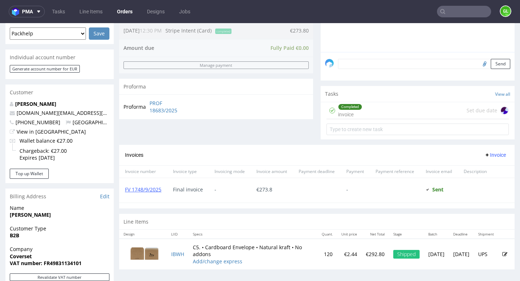
click at [428, 118] on div "Completed invoice Set due date" at bounding box center [417, 110] width 182 height 17
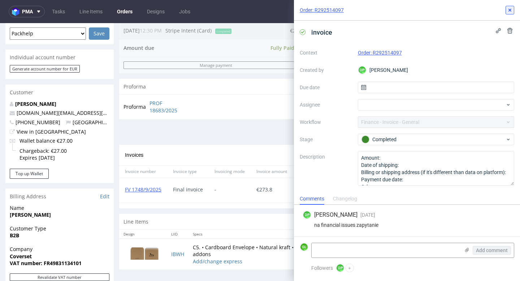
click at [513, 10] on button at bounding box center [510, 10] width 9 height 9
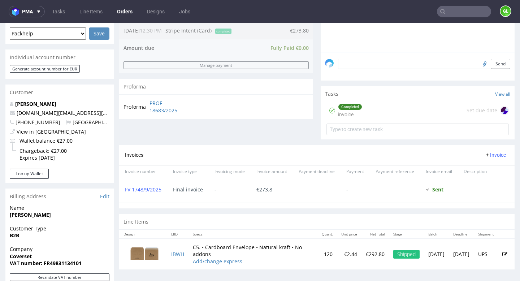
click at [462, 17] on input "text" at bounding box center [464, 12] width 54 height 12
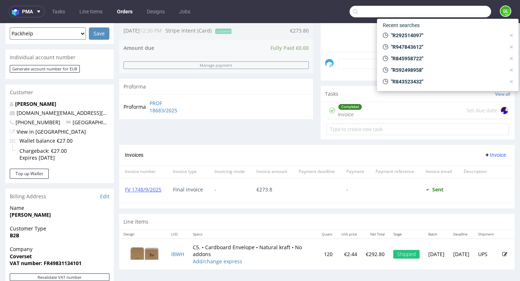
paste input "R016150563"
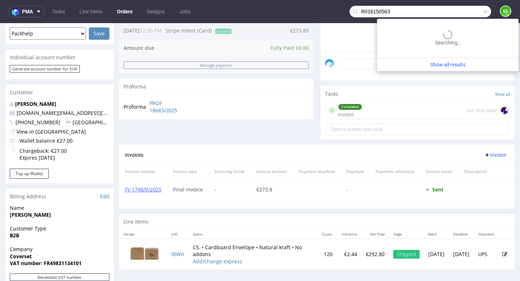
type input "R016150563"
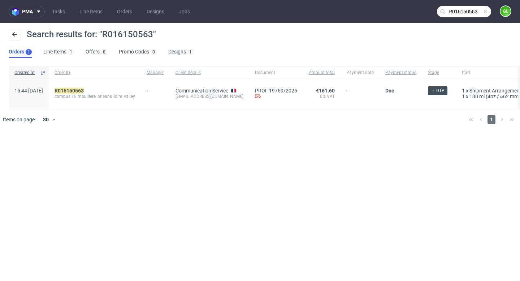
click at [92, 95] on span "campus_la_mouillere_orleans_loire_valley" at bounding box center [95, 97] width 81 height 6
click at [84, 93] on mark "R016150563" at bounding box center [69, 91] width 29 height 6
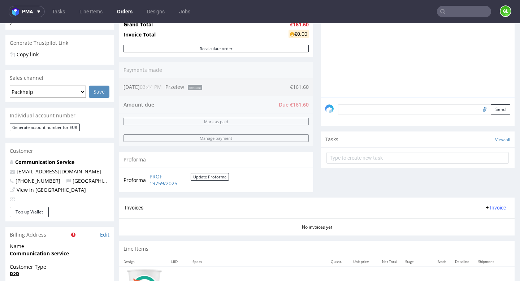
scroll to position [148, 0]
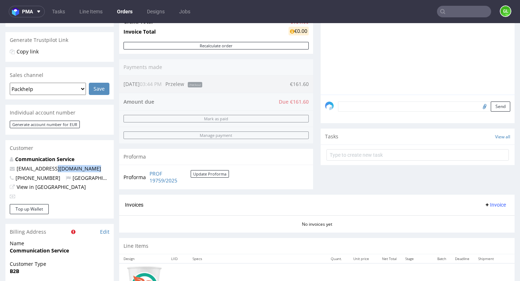
drag, startPoint x: 92, startPoint y: 165, endPoint x: 56, endPoint y: 165, distance: 36.1
click at [56, 165] on div "Communication Service communication@lamouillere.fr +330609710266 France View in…" at bounding box center [59, 180] width 108 height 48
copy link "lamouillere.fr"
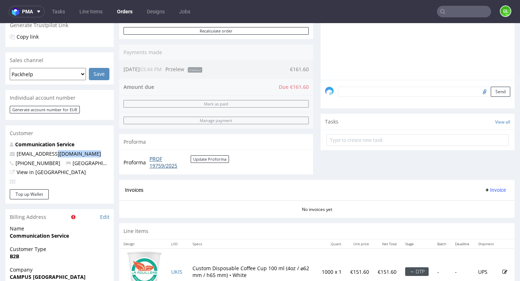
scroll to position [164, 0]
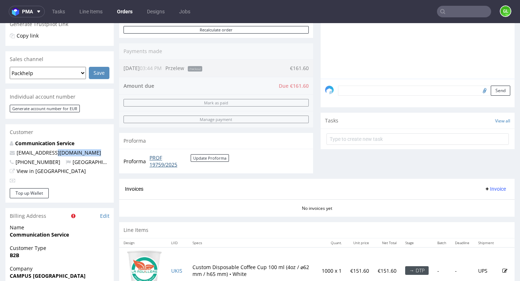
click at [156, 164] on link "PROF 19759/2025" at bounding box center [170, 161] width 41 height 14
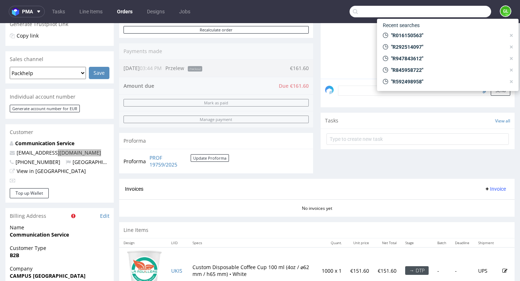
click at [467, 15] on input "text" at bounding box center [421, 12] width 142 height 12
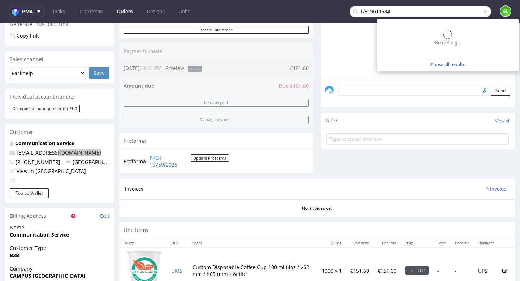
type input "R819611534"
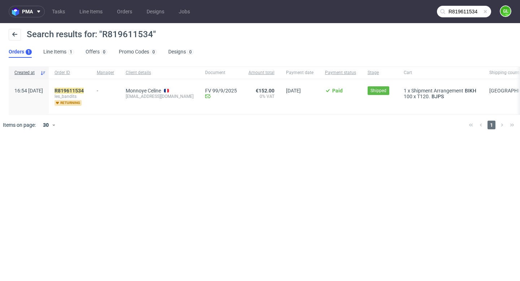
click at [91, 86] on div "R819611534 les_bandits returning" at bounding box center [70, 96] width 42 height 35
click at [84, 90] on mark "R819611534" at bounding box center [69, 91] width 29 height 6
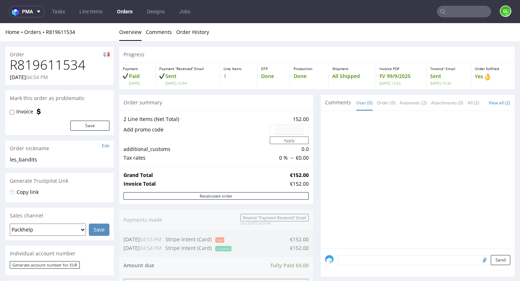
click at [462, 12] on input "text" at bounding box center [464, 12] width 54 height 12
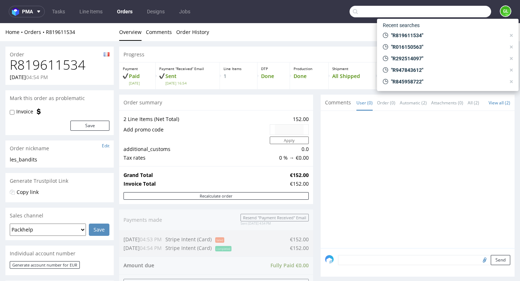
paste input "R854355728"
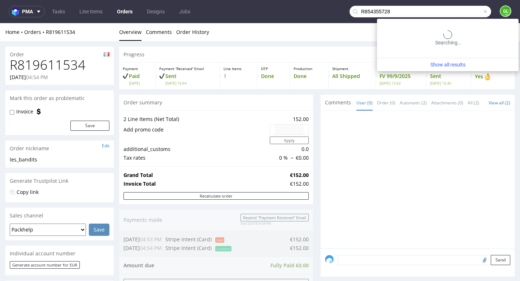
type input "R854355728"
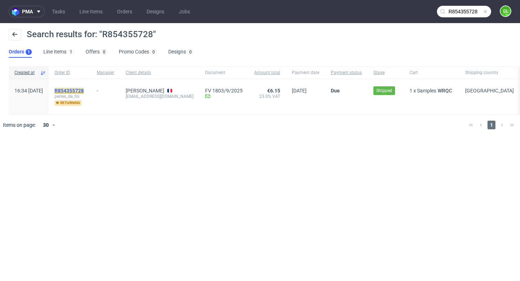
click at [84, 88] on mark "R854355728" at bounding box center [69, 91] width 29 height 6
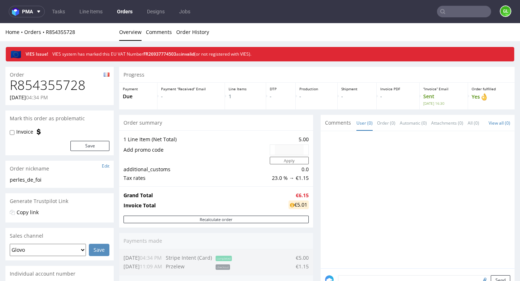
click at [71, 84] on h1 "R854355728" at bounding box center [60, 85] width 100 height 14
copy h1 "R854355728"
click at [303, 228] on div "Order summary 1 Line Item (Net Total) 5.00 Add promo code Apply additional_cust…" at bounding box center [216, 246] width 194 height 262
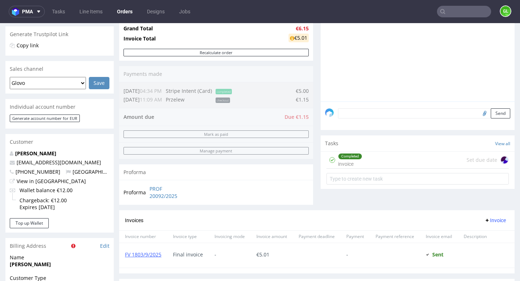
scroll to position [168, 0]
click at [167, 191] on link "PROF 20092/2025" at bounding box center [171, 192] width 42 height 14
click at [447, 14] on input "text" at bounding box center [464, 12] width 54 height 12
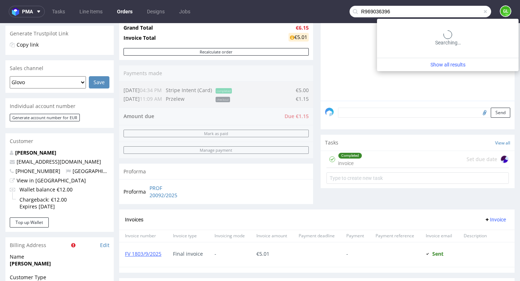
type input "R969036396"
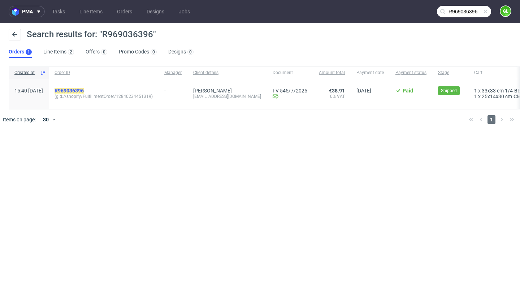
click at [84, 90] on mark "R969036396" at bounding box center [69, 91] width 29 height 6
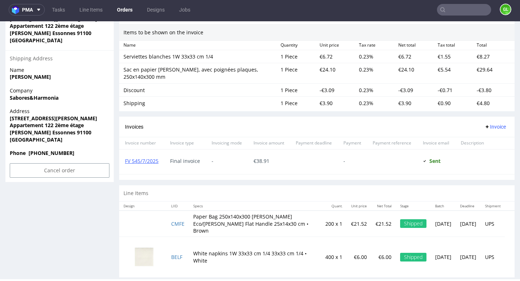
scroll to position [466, 0]
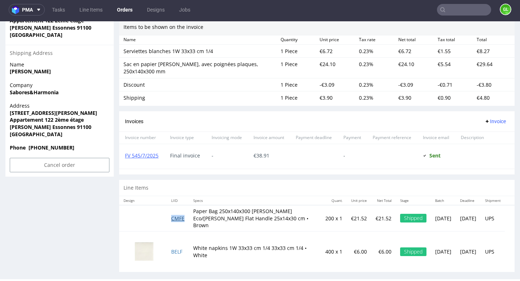
click at [181, 215] on link "CMFE" at bounding box center [177, 218] width 13 height 7
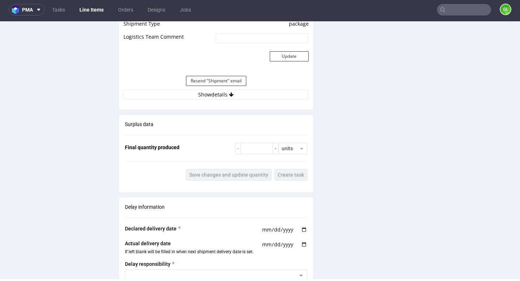
scroll to position [661, 0]
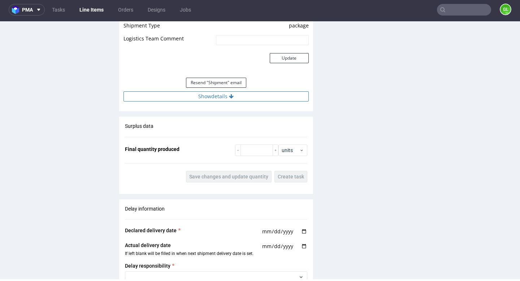
click at [216, 95] on button "Show details" at bounding box center [216, 96] width 185 height 10
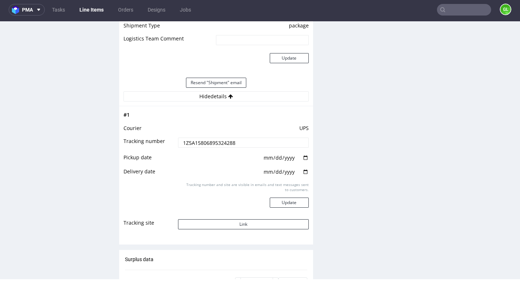
click at [218, 218] on td "Link" at bounding box center [242, 226] width 132 height 16
click at [218, 226] on button "Link" at bounding box center [243, 224] width 130 height 10
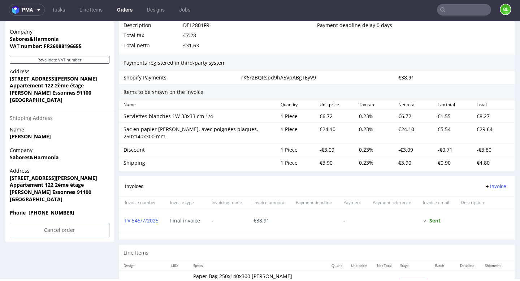
scroll to position [466, 0]
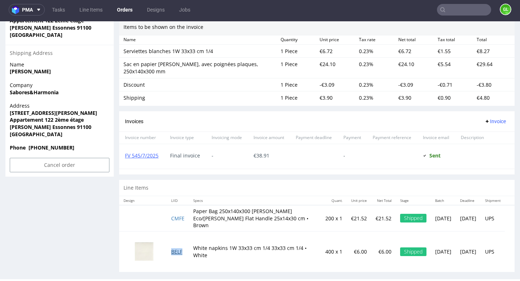
click at [177, 248] on link "BELF" at bounding box center [176, 251] width 11 height 7
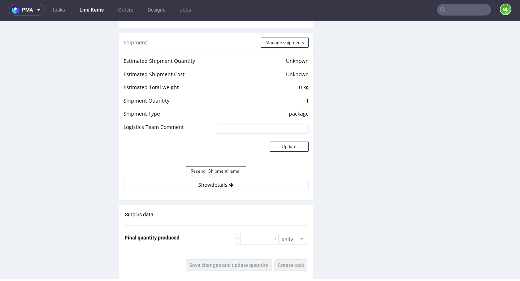
scroll to position [611, 0]
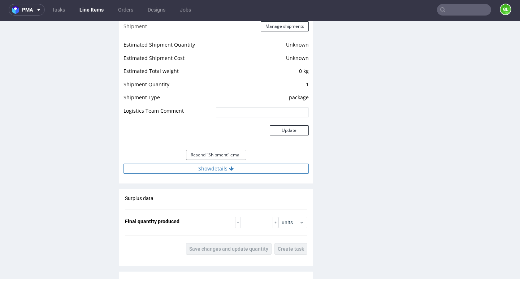
click at [218, 172] on button "Show details" at bounding box center [216, 169] width 185 height 10
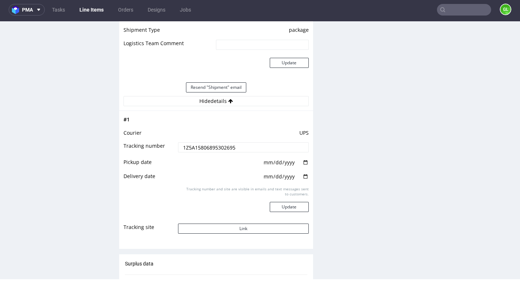
scroll to position [678, 0]
click at [230, 228] on button "Link" at bounding box center [243, 229] width 130 height 10
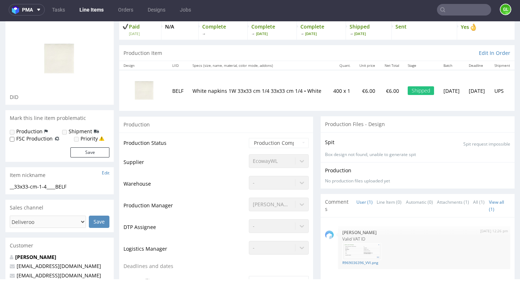
scroll to position [0, 0]
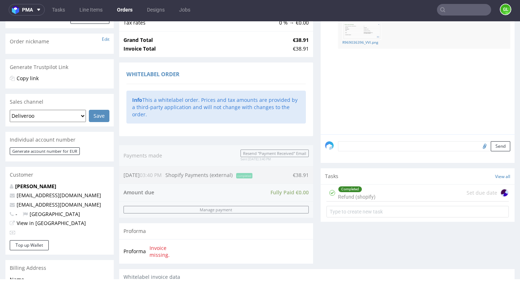
scroll to position [112, 0]
click at [383, 196] on div "Completed Refund (shopify) Set due date" at bounding box center [417, 192] width 182 height 17
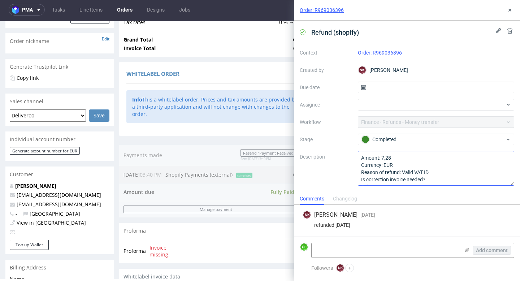
scroll to position [8, 0]
click at [511, 12] on icon at bounding box center [510, 10] width 6 height 6
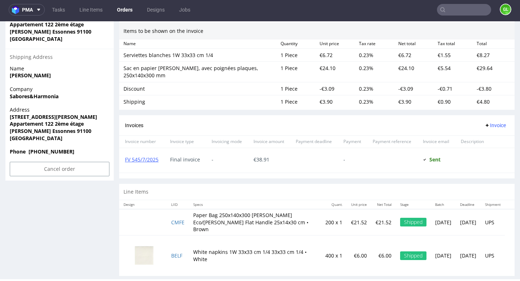
scroll to position [466, 0]
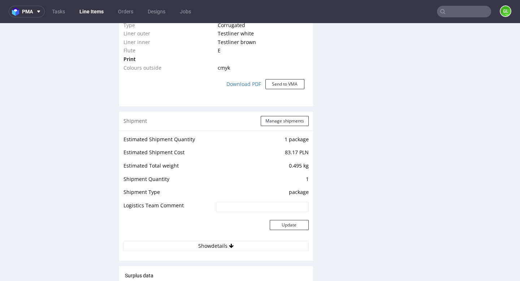
scroll to position [647, 0]
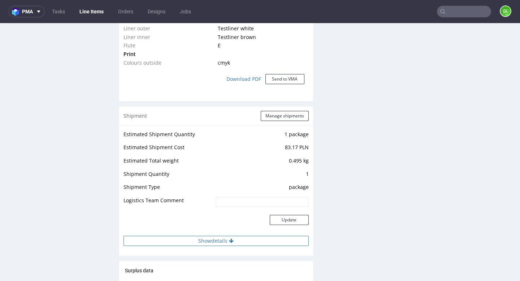
click at [216, 242] on button "Show details" at bounding box center [216, 241] width 185 height 10
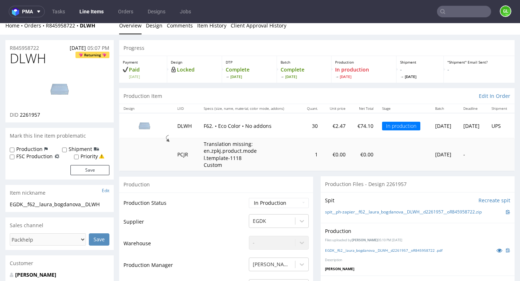
scroll to position [0, 0]
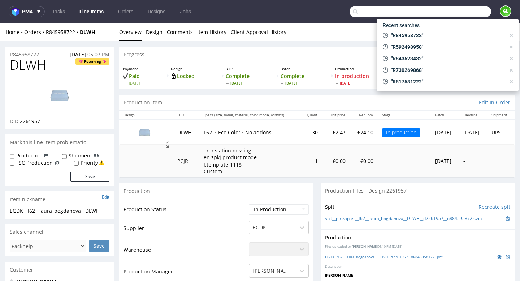
click at [450, 11] on input "text" at bounding box center [421, 12] width 142 height 12
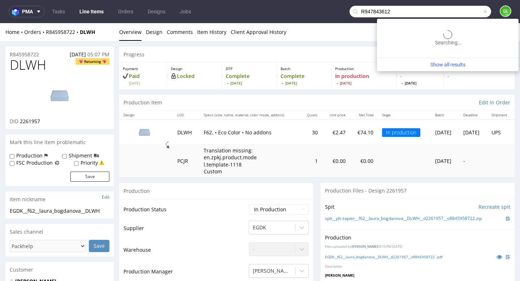
type input "R947843612"
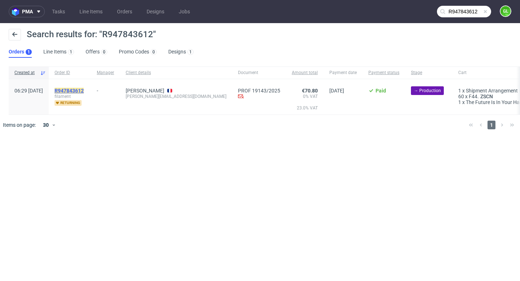
click at [84, 88] on mark "R947843612" at bounding box center [69, 91] width 29 height 6
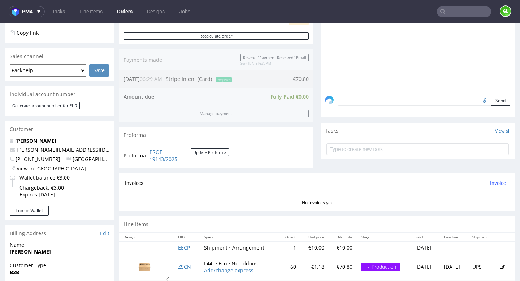
scroll to position [161, 0]
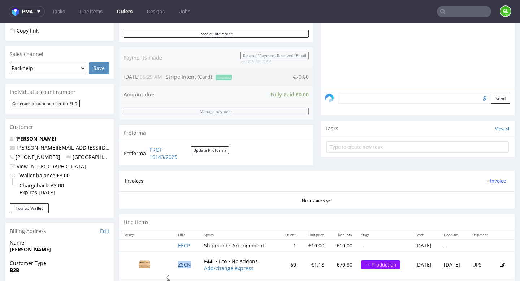
click at [182, 263] on link "ZSCN" at bounding box center [184, 264] width 13 height 7
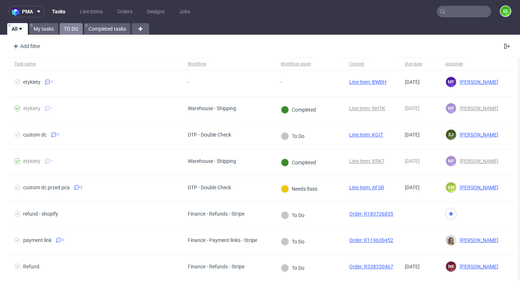
click at [68, 29] on link "TO DO" at bounding box center [71, 29] width 23 height 12
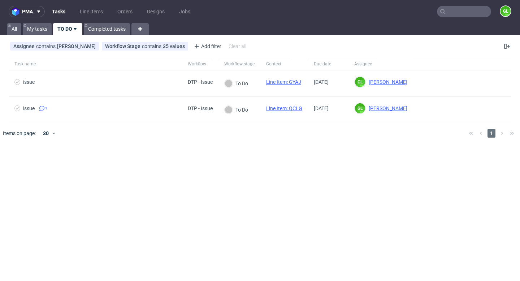
click at [473, 12] on input "text" at bounding box center [464, 12] width 54 height 12
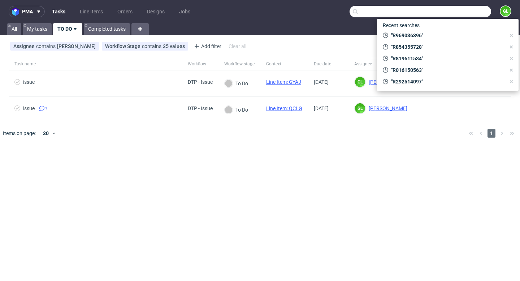
paste input "R410878378"
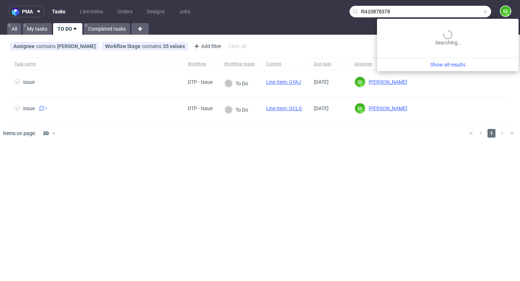
type input "R410878378"
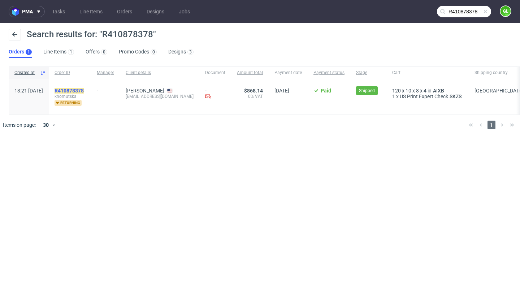
click at [84, 90] on mark "R410878378" at bounding box center [69, 91] width 29 height 6
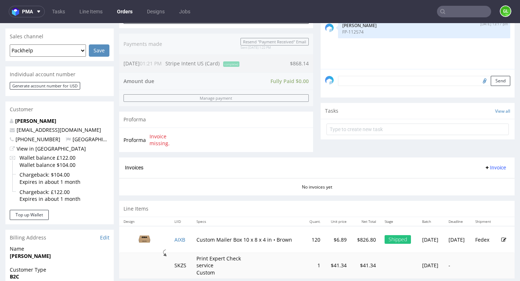
scroll to position [85, 0]
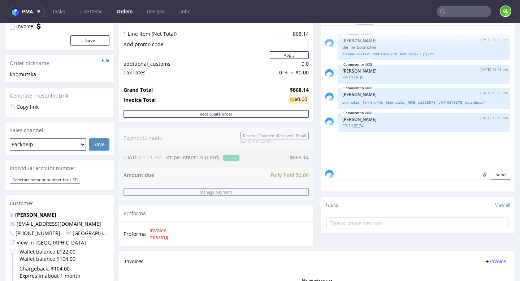
click at [452, 11] on input "text" at bounding box center [464, 12] width 54 height 12
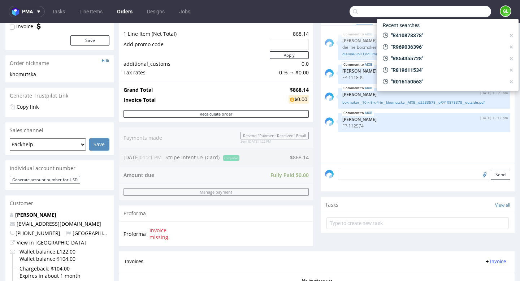
paste input "[PERSON_NAME][EMAIL_ADDRESS][DOMAIN_NAME]"
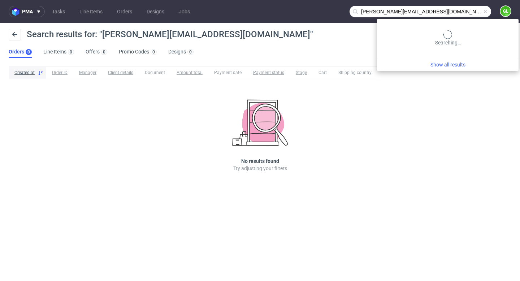
drag, startPoint x: 467, startPoint y: 12, endPoint x: 445, endPoint y: 12, distance: 21.7
click at [445, 12] on input "[PERSON_NAME][EMAIL_ADDRESS][DOMAIN_NAME]" at bounding box center [421, 12] width 142 height 12
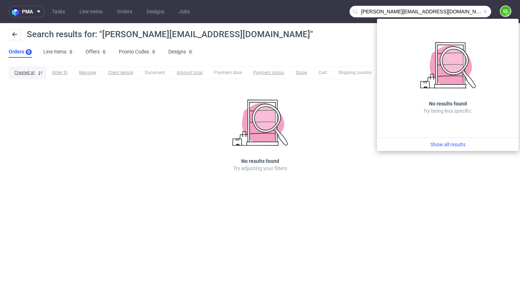
drag, startPoint x: 381, startPoint y: 12, endPoint x: 361, endPoint y: 5, distance: 20.6
click at [361, 6] on input "[PERSON_NAME][EMAIL_ADDRESS][DOMAIN_NAME]" at bounding box center [421, 12] width 142 height 12
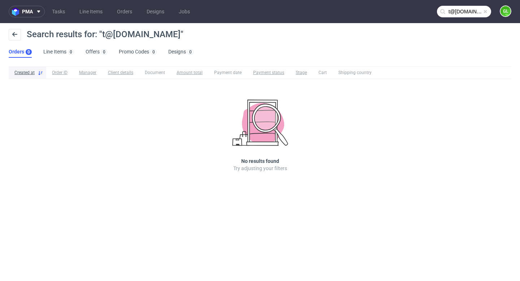
click at [451, 11] on input "t@[DOMAIN_NAME]" at bounding box center [464, 12] width 54 height 12
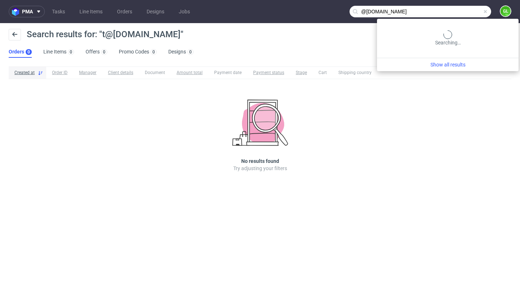
type input "@[DOMAIN_NAME]"
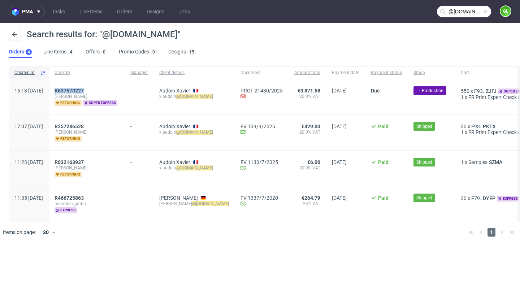
drag, startPoint x: 109, startPoint y: 90, endPoint x: 75, endPoint y: 89, distance: 34.0
click at [75, 89] on div "R637670227 [PERSON_NAME] returning super express" at bounding box center [87, 96] width 76 height 35
copy span "R637670227"
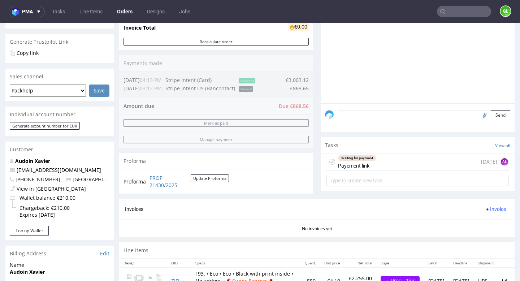
scroll to position [140, 0]
click at [441, 167] on div "Waiting for payment Payement link [DATE] AŁ" at bounding box center [417, 161] width 182 height 17
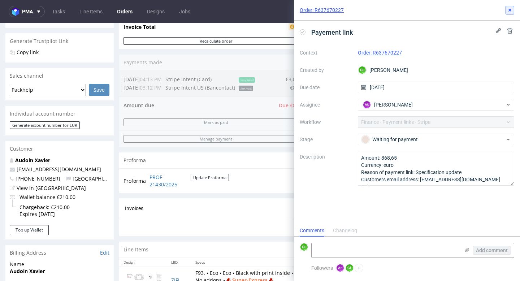
click at [510, 7] on icon at bounding box center [510, 10] width 6 height 6
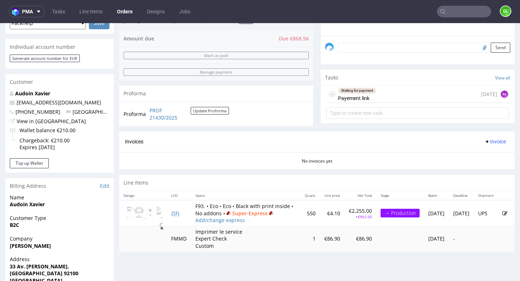
scroll to position [210, 0]
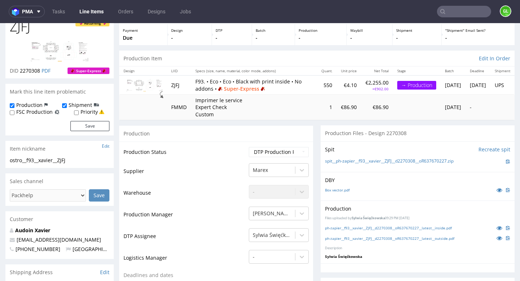
scroll to position [48, 0]
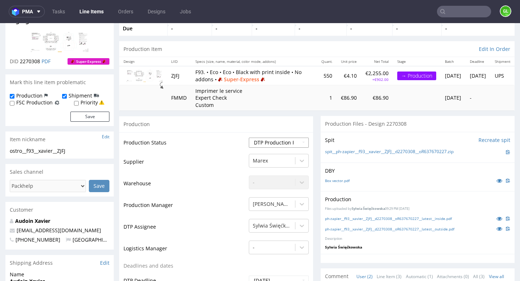
click at [298, 148] on select "Waiting for Artwork Waiting for Diecut Waiting for Mockup Waiting for DTP Waiti…" at bounding box center [279, 143] width 60 height 10
click at [397, 80] on div "→ Production" at bounding box center [416, 76] width 39 height 9
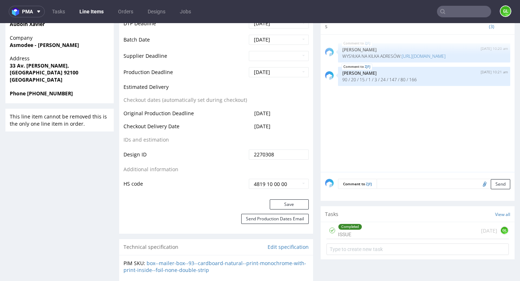
scroll to position [304, 0]
click at [390, 238] on div "Completed ISSUE [DATE] GL" at bounding box center [417, 231] width 182 height 17
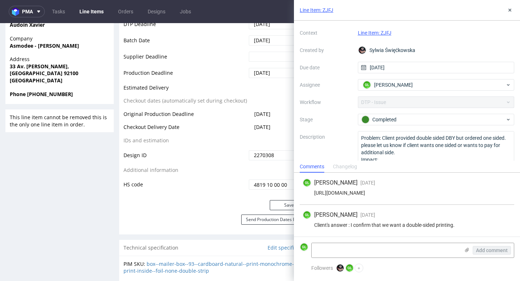
scroll to position [31, 0]
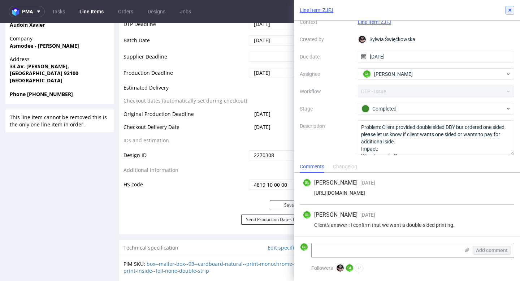
click at [510, 10] on use at bounding box center [509, 10] width 3 height 3
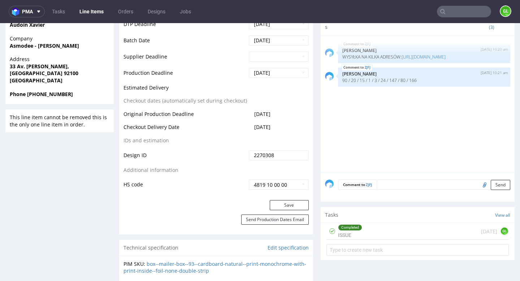
drag, startPoint x: 445, startPoint y: 256, endPoint x: 393, endPoint y: 129, distance: 137.3
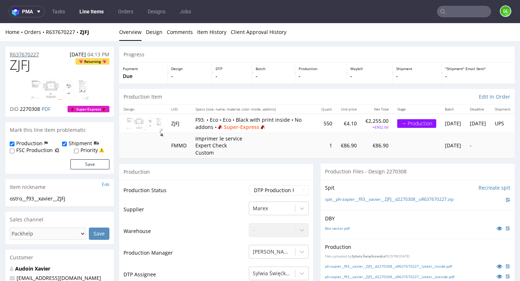
click at [22, 54] on p "R637670227" at bounding box center [24, 54] width 29 height 7
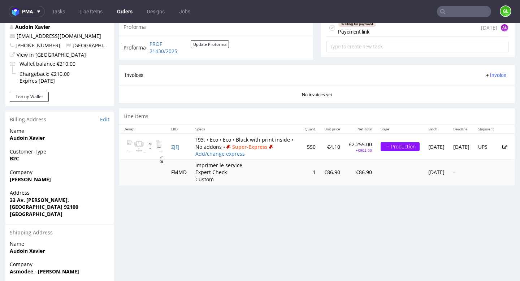
scroll to position [315, 0]
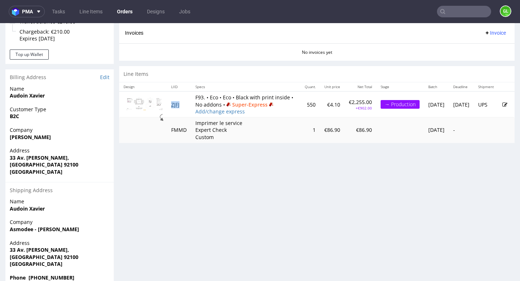
click at [179, 108] on link "ZJFJ" at bounding box center [175, 104] width 8 height 7
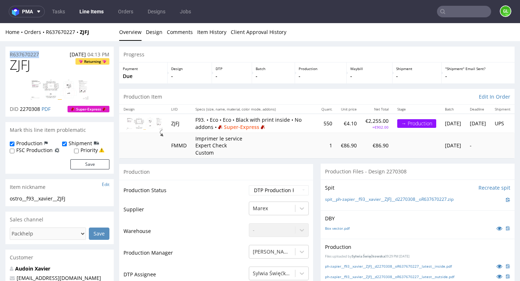
drag, startPoint x: 43, startPoint y: 55, endPoint x: 7, endPoint y: 53, distance: 36.5
click at [7, 53] on div "R637670227 [DATE] 04:13 PM" at bounding box center [59, 53] width 108 height 12
copy p "R637670227"
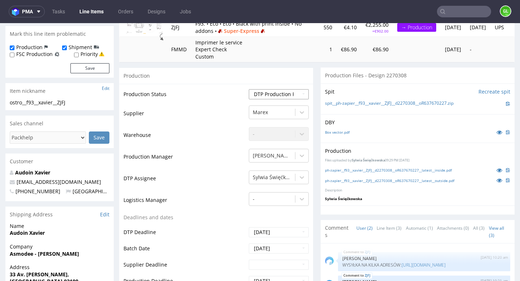
scroll to position [95, 0]
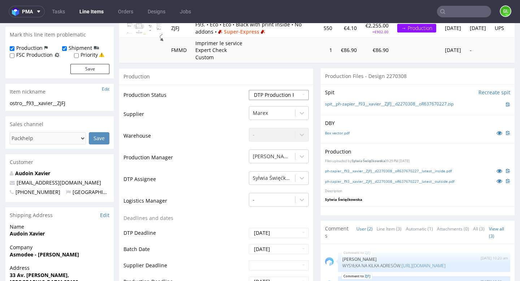
click at [298, 100] on select "Waiting for Artwork Waiting for Diecut Waiting for Mockup Waiting for DTP Waiti…" at bounding box center [279, 95] width 60 height 10
select select "back_for_dtp"
click at [249, 97] on select "Waiting for Artwork Waiting for Diecut Waiting for Mockup Waiting for DTP Waiti…" at bounding box center [279, 95] width 60 height 10
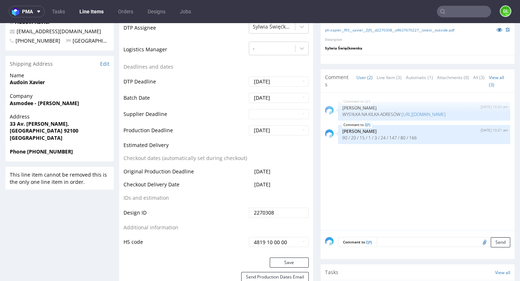
scroll to position [307, 0]
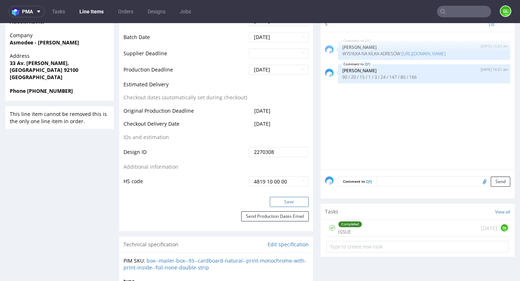
click at [275, 207] on button "Save" at bounding box center [289, 202] width 39 height 10
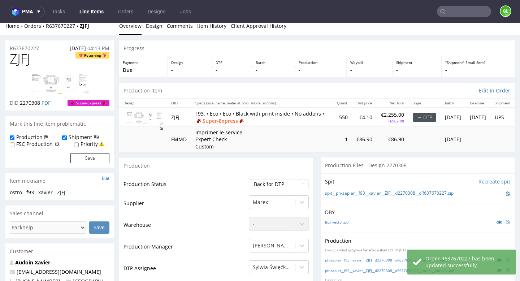
scroll to position [0, 0]
